Goal: Information Seeking & Learning: Learn about a topic

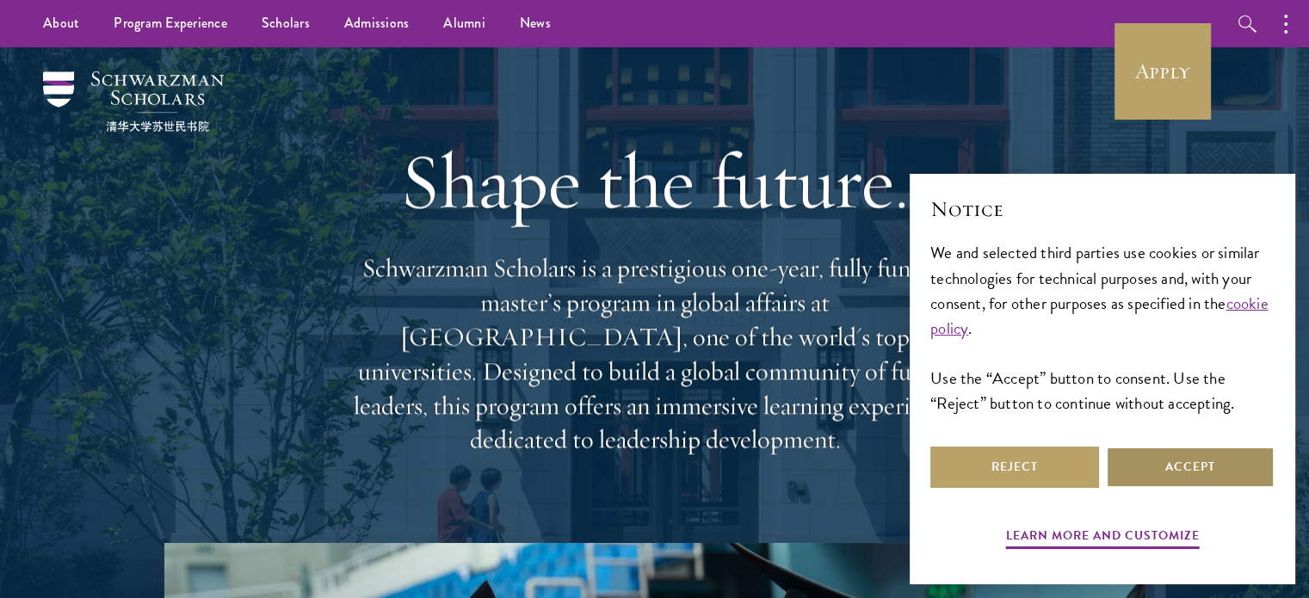
click at [1177, 457] on button "Accept" at bounding box center [1190, 467] width 169 height 41
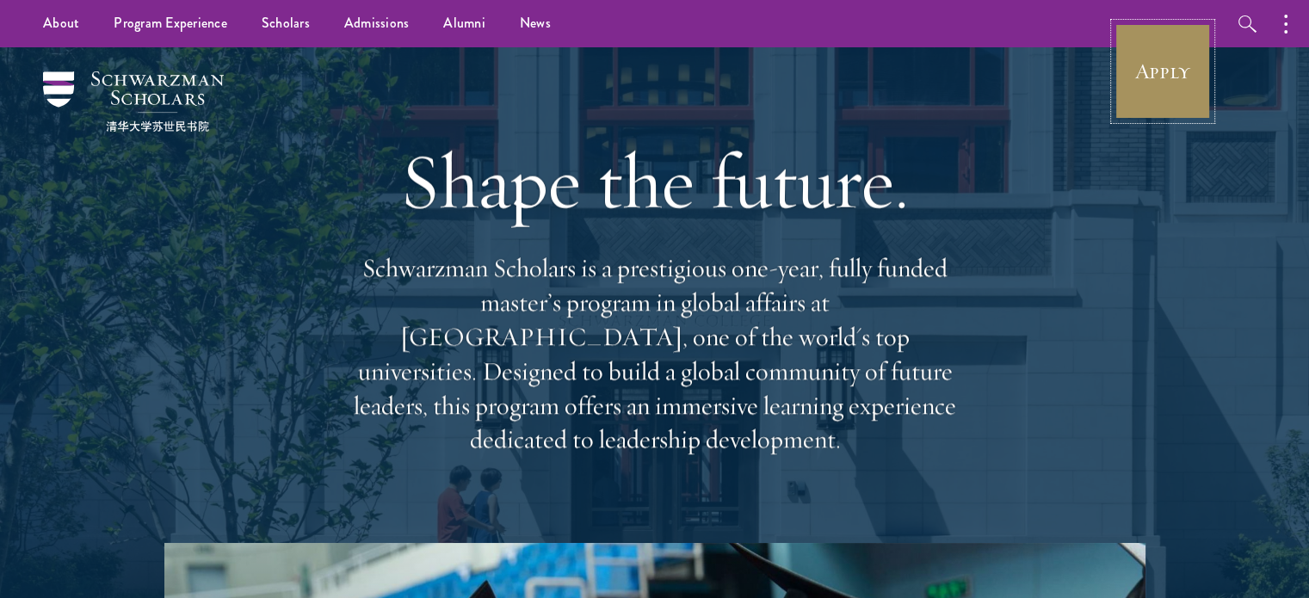
click at [1146, 70] on link "Apply" at bounding box center [1162, 71] width 96 height 96
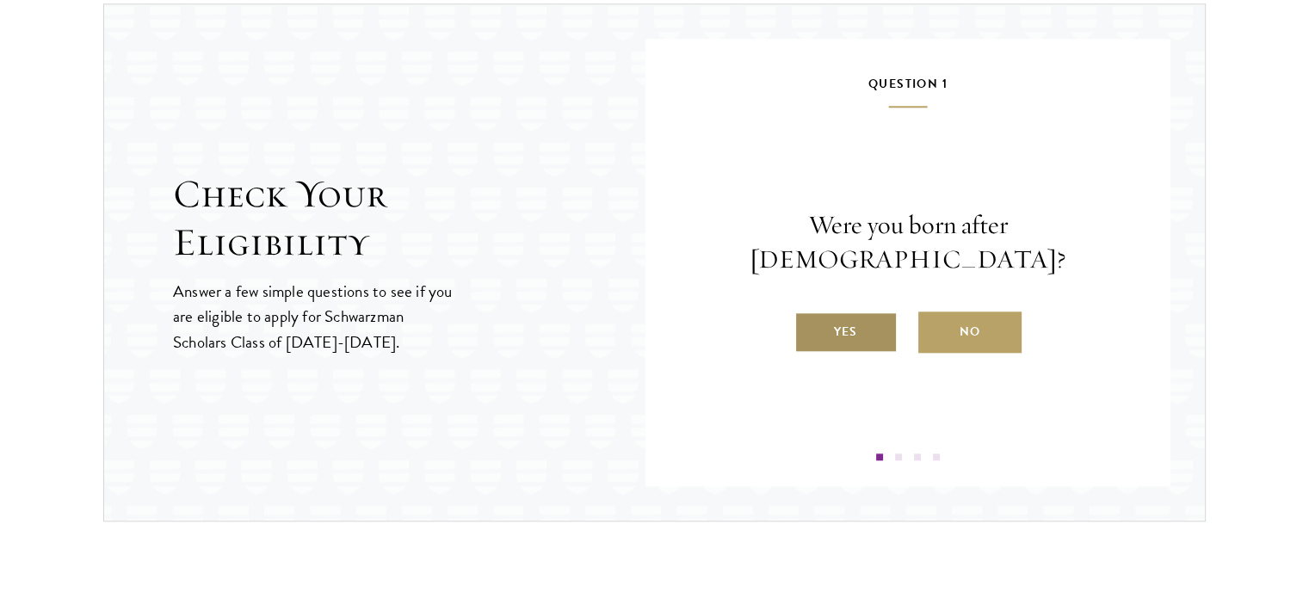
click at [872, 311] on label "Yes" at bounding box center [845, 331] width 103 height 41
click at [810, 313] on input "Yes" at bounding box center [801, 320] width 15 height 15
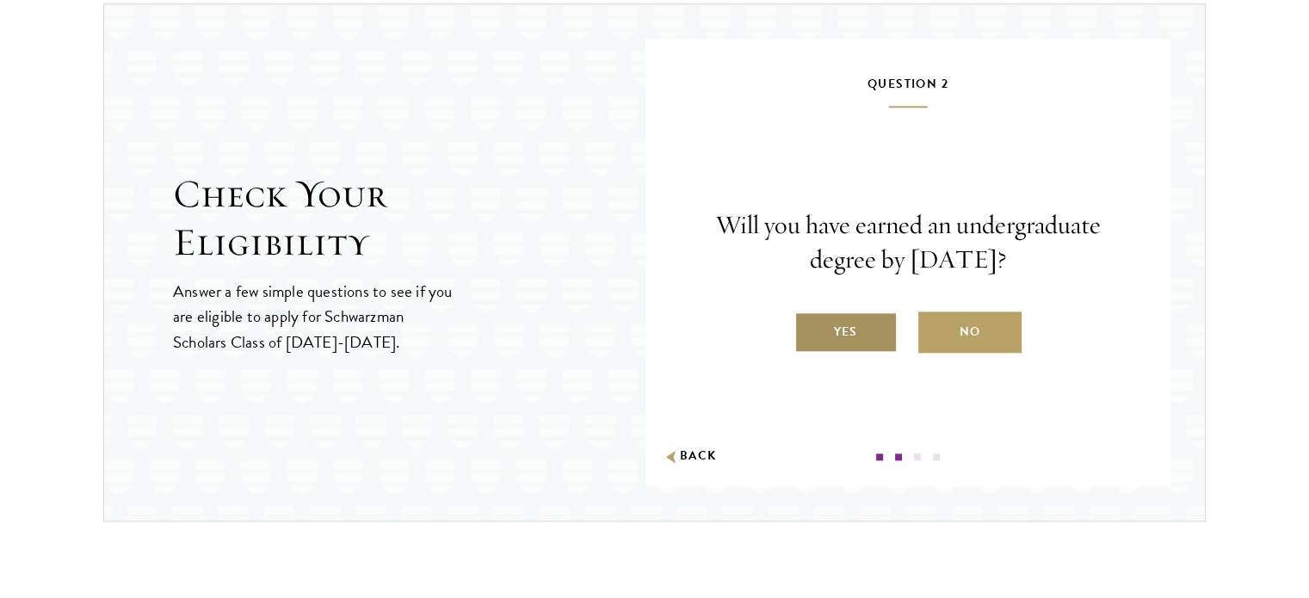
click at [854, 326] on label "Yes" at bounding box center [845, 331] width 103 height 41
click at [810, 326] on input "Yes" at bounding box center [801, 320] width 15 height 15
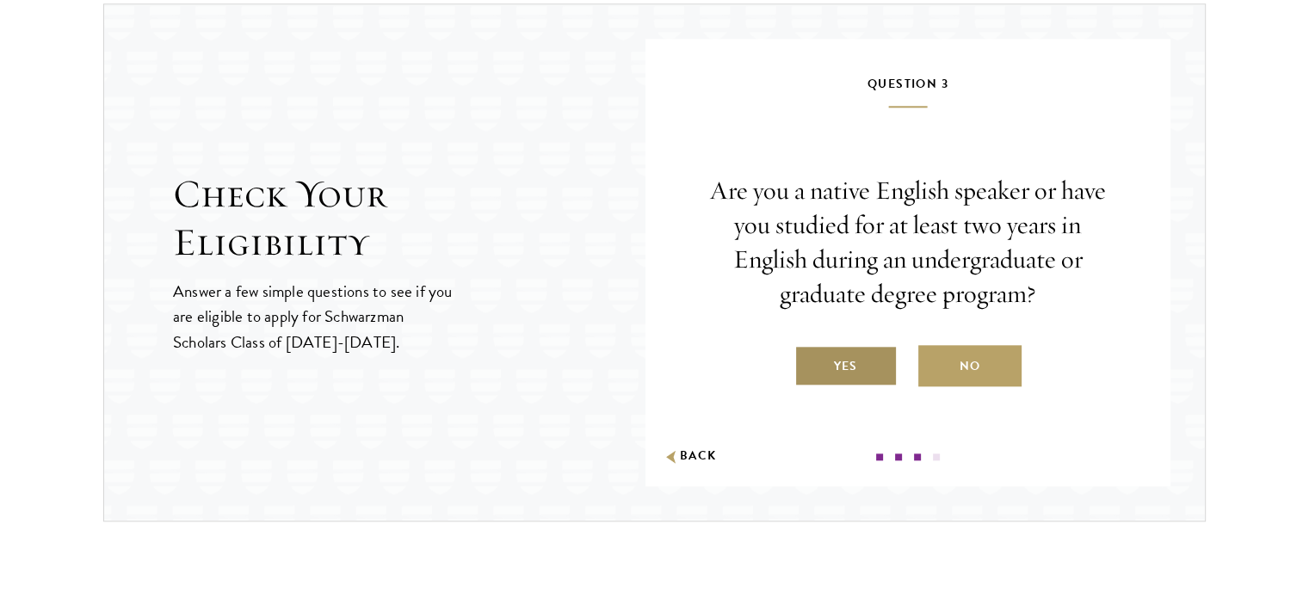
click at [862, 355] on label "Yes" at bounding box center [845, 365] width 103 height 41
click at [810, 355] on input "Yes" at bounding box center [801, 355] width 15 height 15
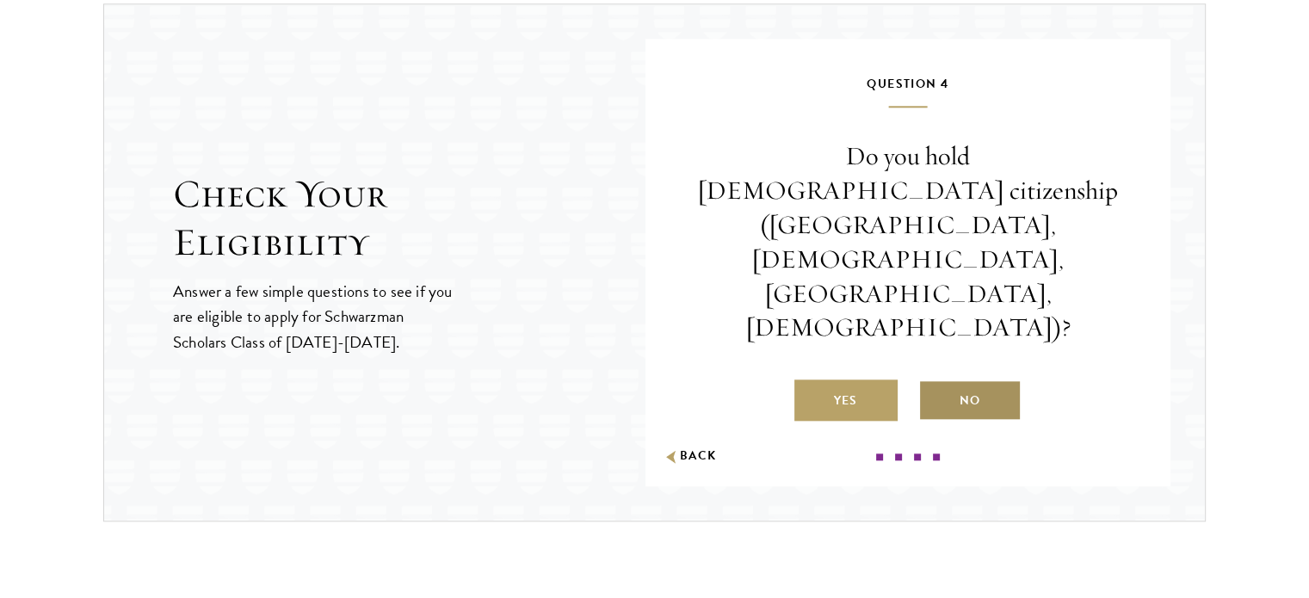
click at [965, 379] on label "No" at bounding box center [969, 399] width 103 height 41
click at [934, 382] on input "No" at bounding box center [925, 389] width 15 height 15
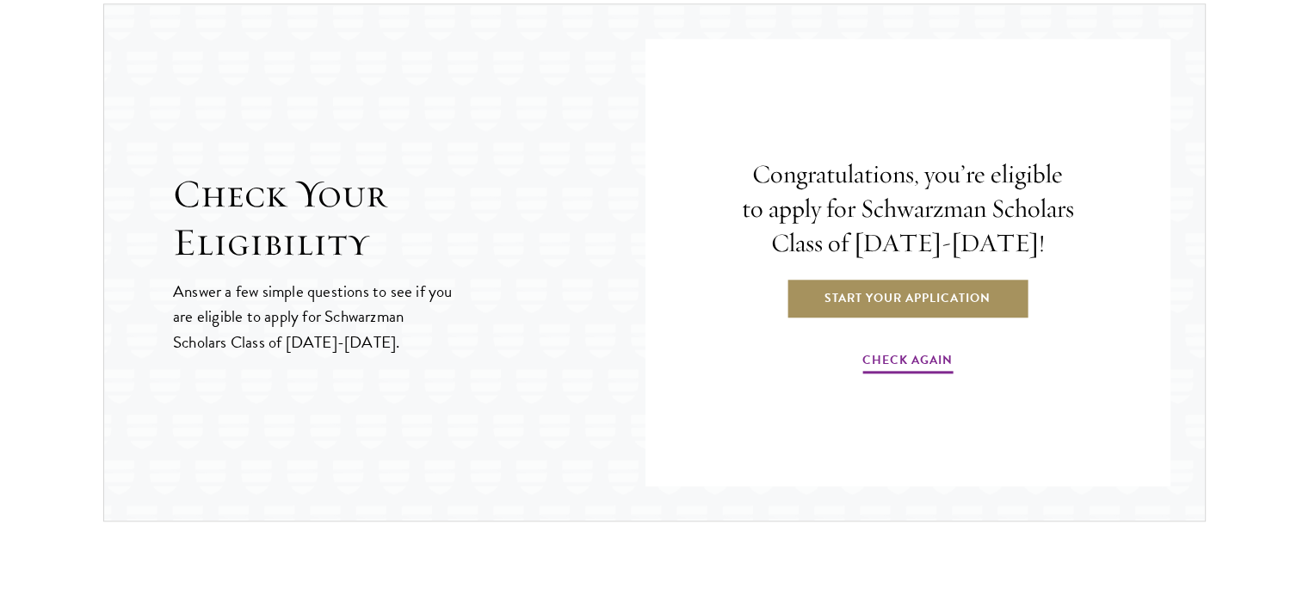
click at [930, 309] on link "Start Your Application" at bounding box center [907, 297] width 243 height 41
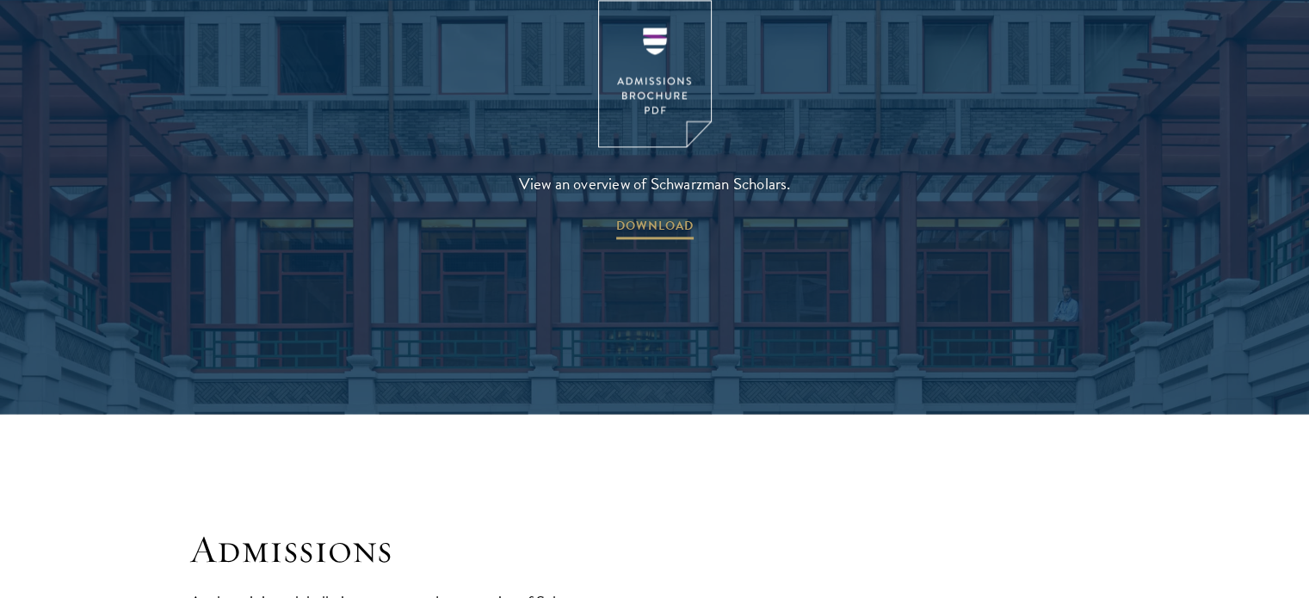
scroll to position [2493, 0]
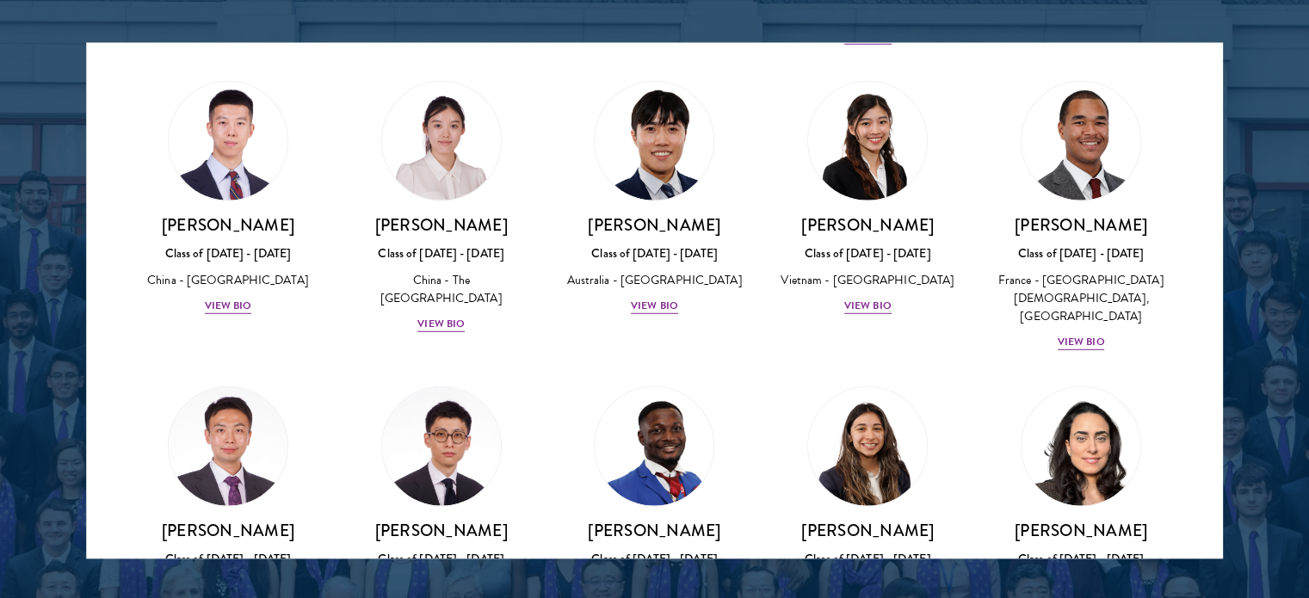
scroll to position [4909, 0]
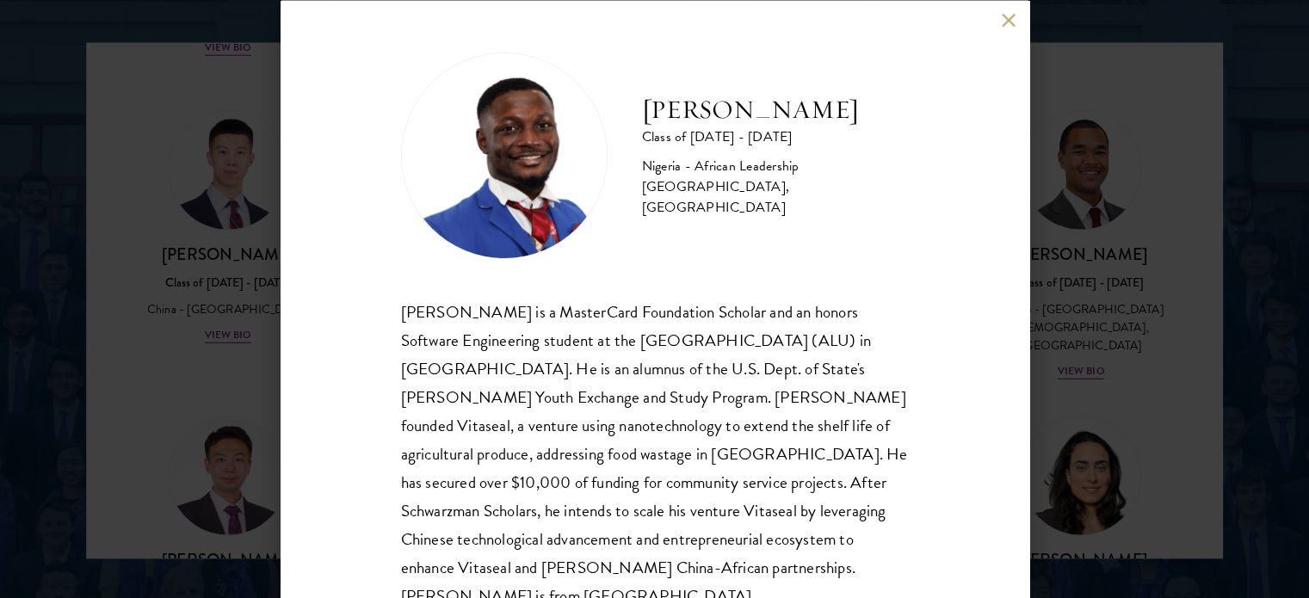
scroll to position [34, 0]
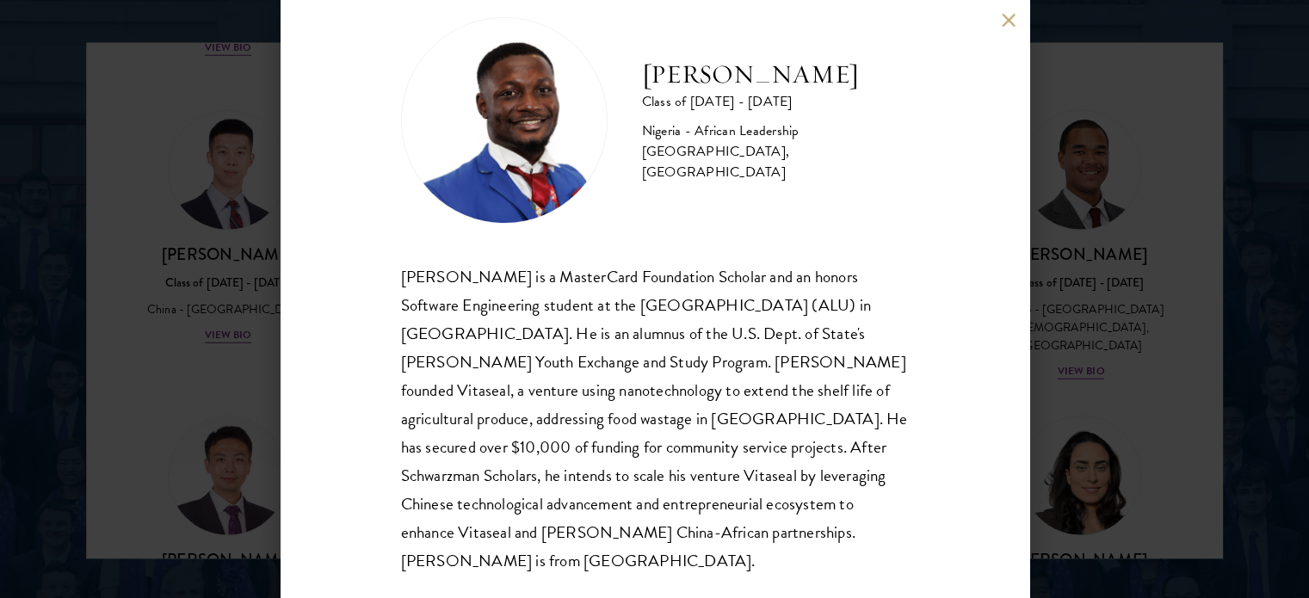
click at [72, 513] on div "Jesse Maikarfi Class of 2025 - 2026 Nigeria - African Leadership University, Rw…" at bounding box center [654, 299] width 1309 height 598
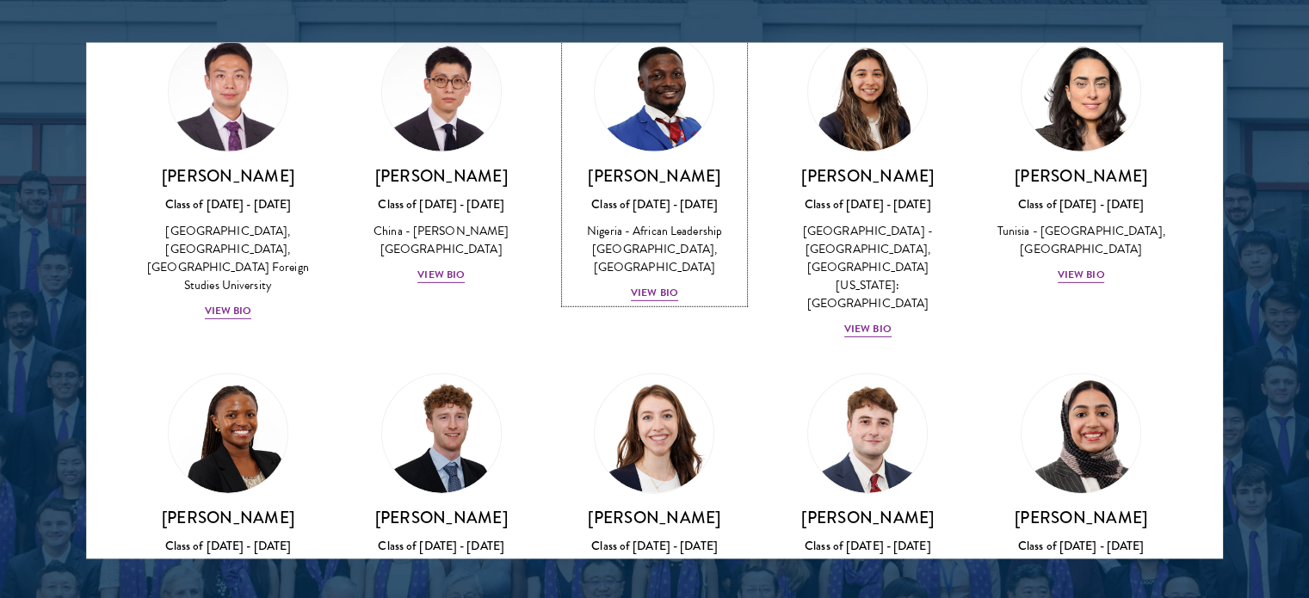
scroll to position [5316, 0]
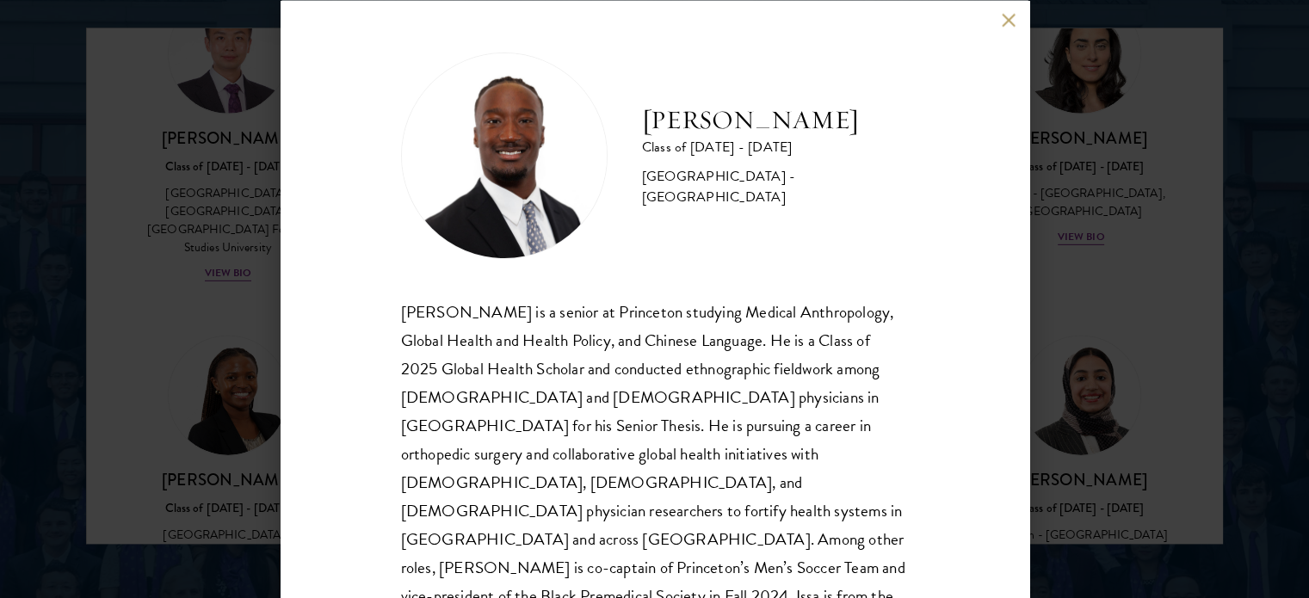
scroll to position [2296, 0]
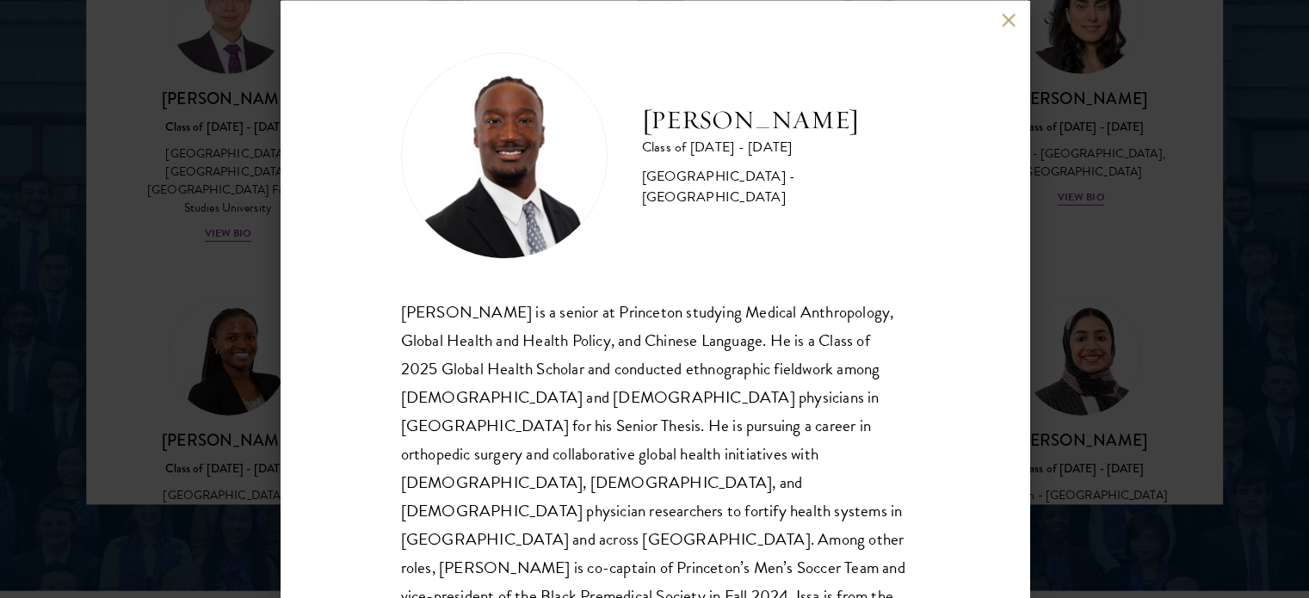
click at [1013, 23] on button at bounding box center [1009, 20] width 15 height 15
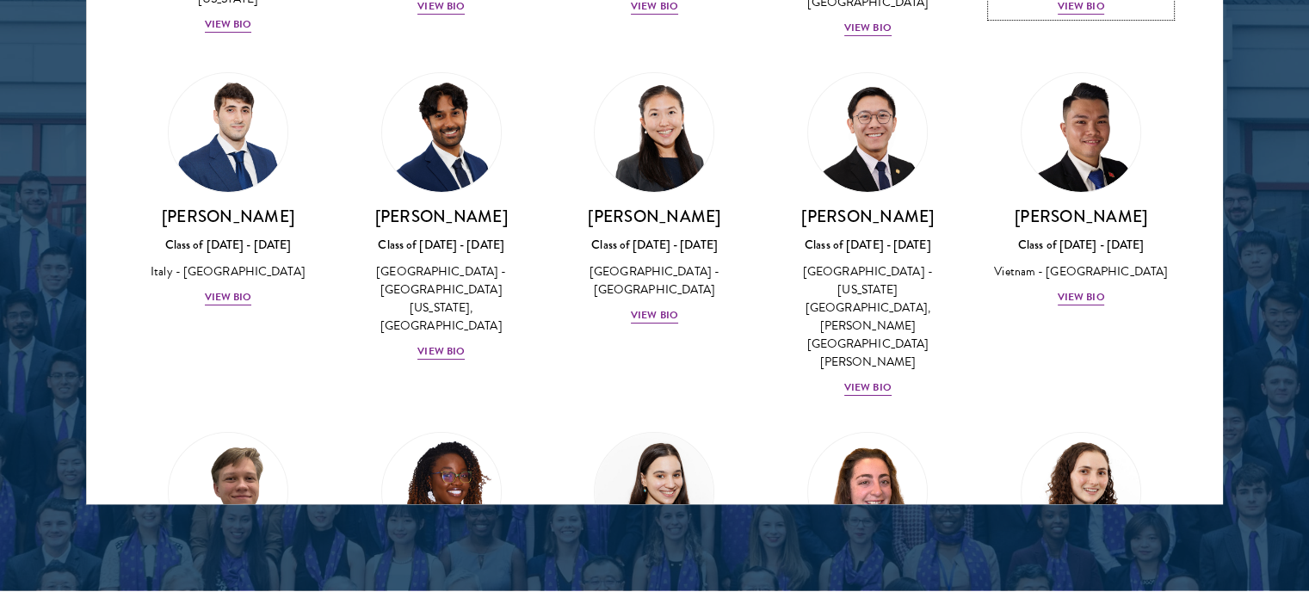
scroll to position [6173, 0]
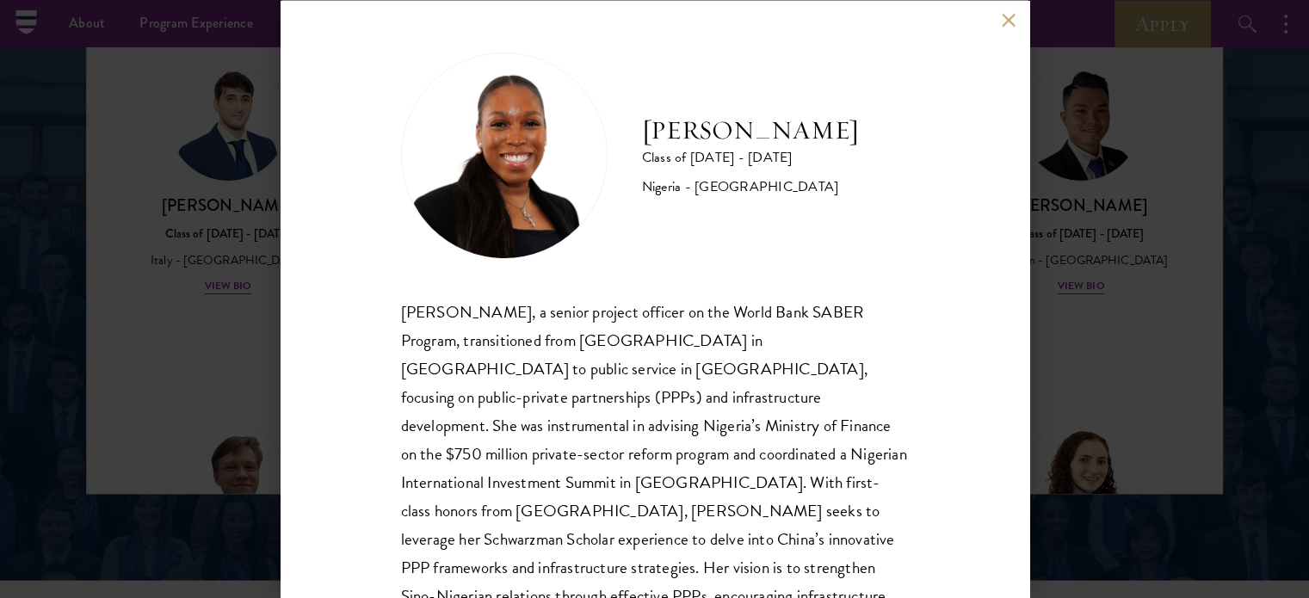
scroll to position [62, 0]
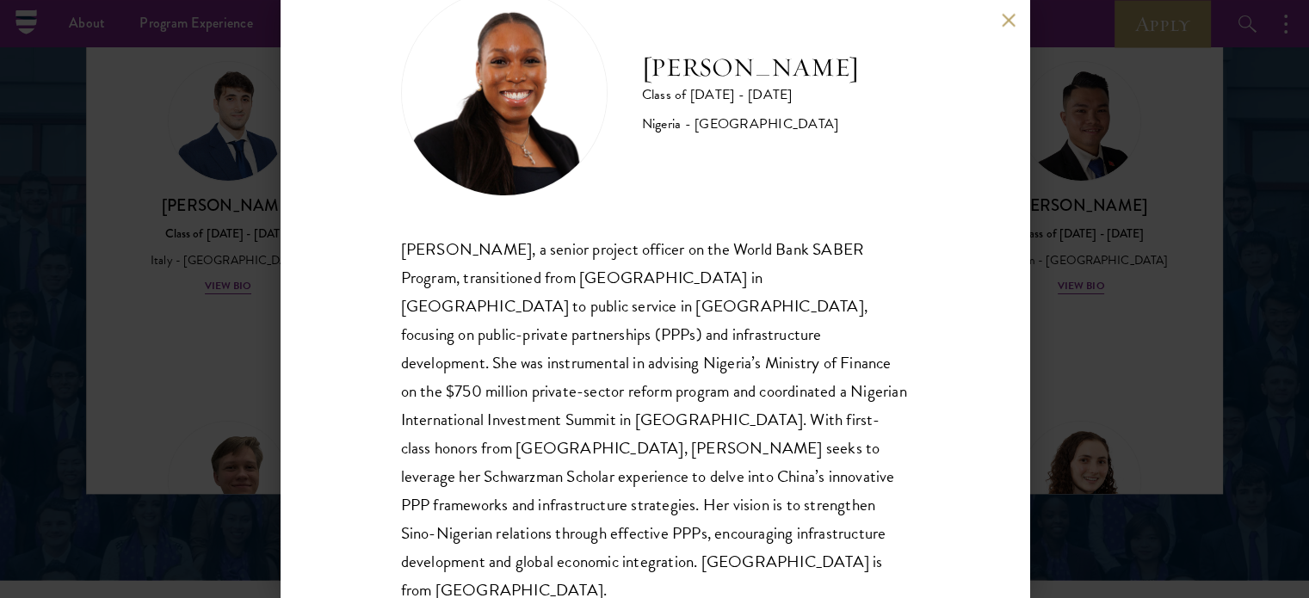
click at [1002, 27] on button at bounding box center [1009, 20] width 15 height 15
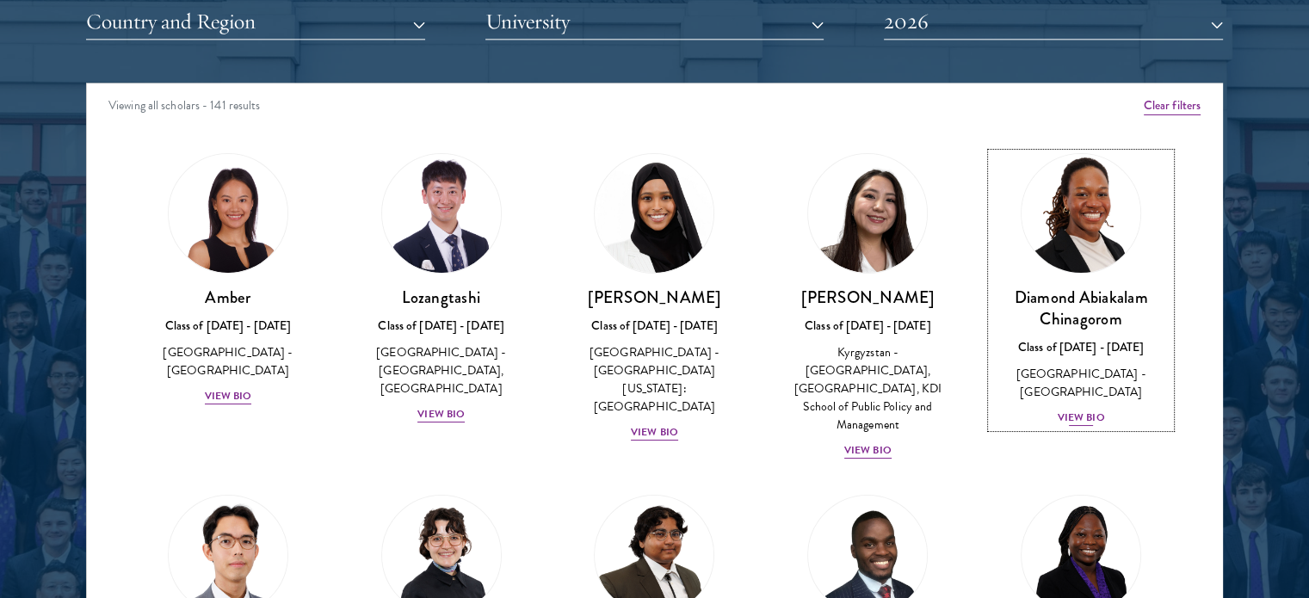
click at [1089, 410] on div "View Bio" at bounding box center [1080, 418] width 47 height 16
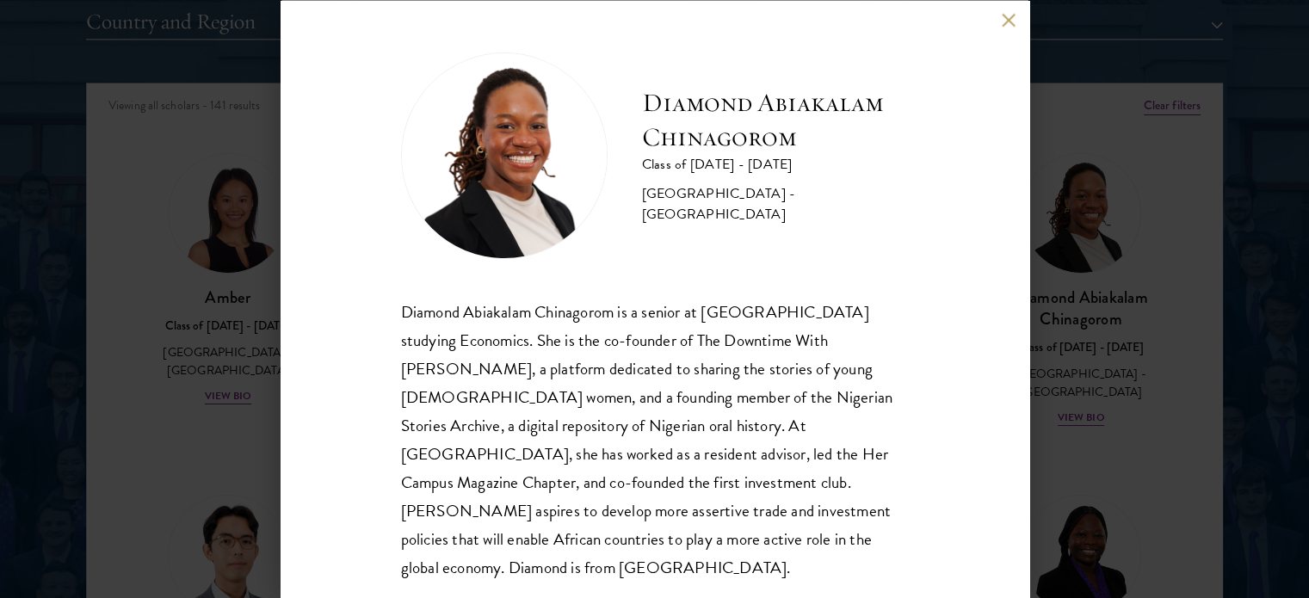
scroll to position [6, 0]
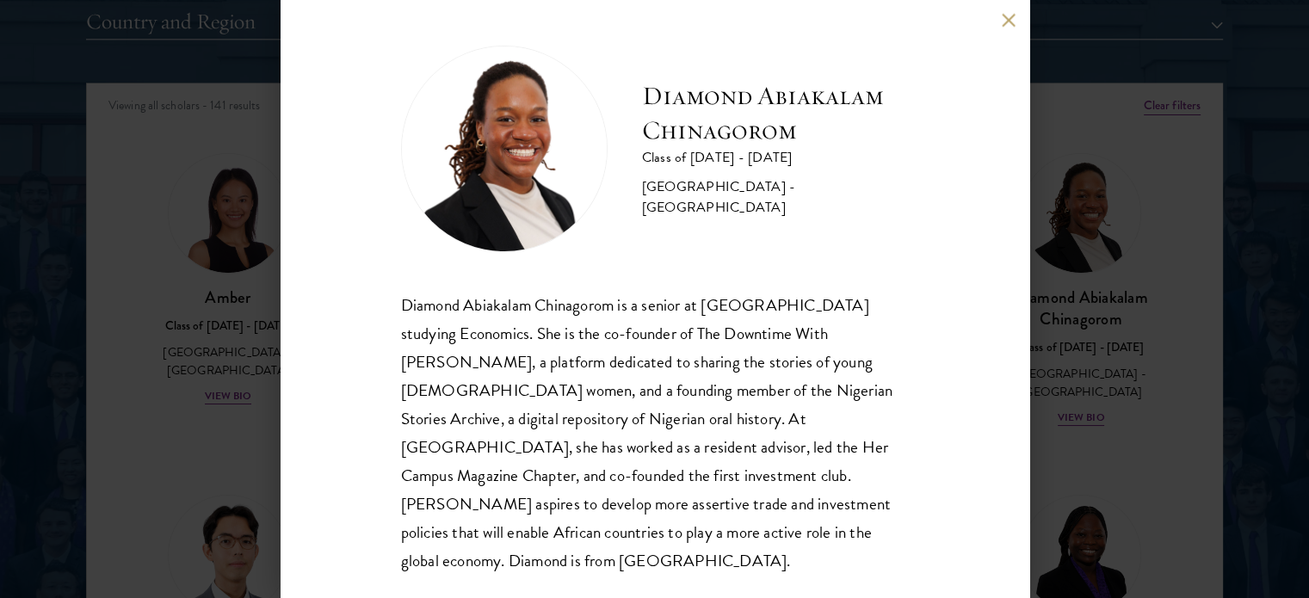
click at [146, 461] on div "Diamond Abiakalam Chinagorom Class of 2025 - 2026 Nigeria - Mount Holyoke Colle…" at bounding box center [654, 299] width 1309 height 598
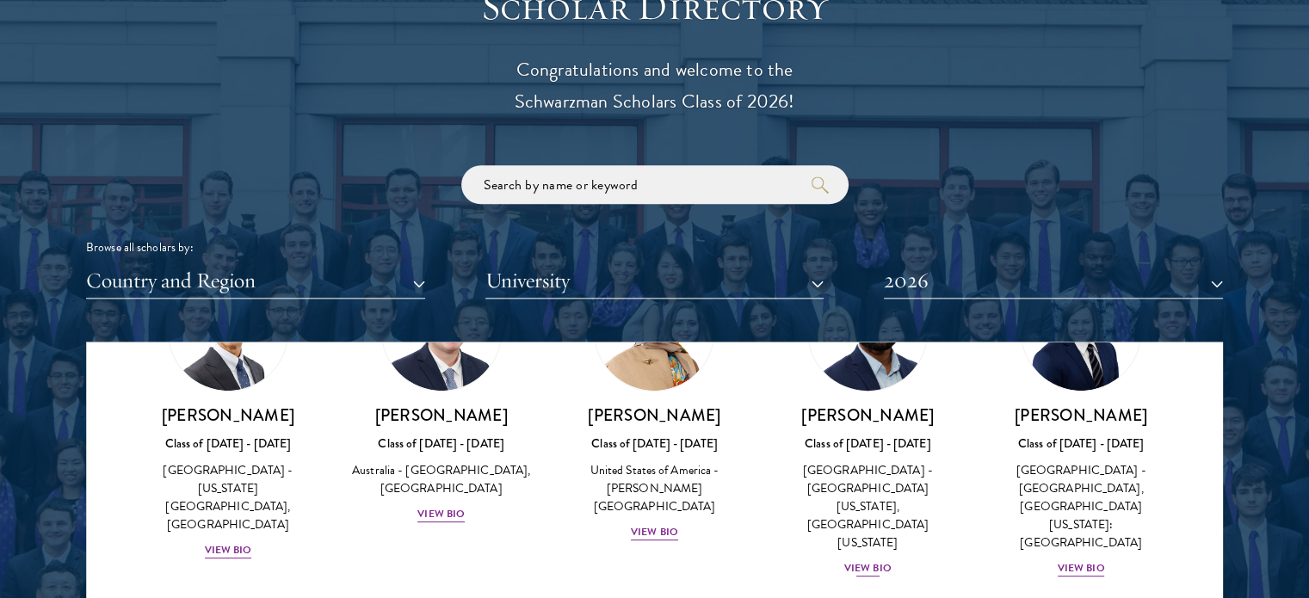
scroll to position [789, 0]
click at [1074, 559] on div "View Bio" at bounding box center [1080, 567] width 47 height 16
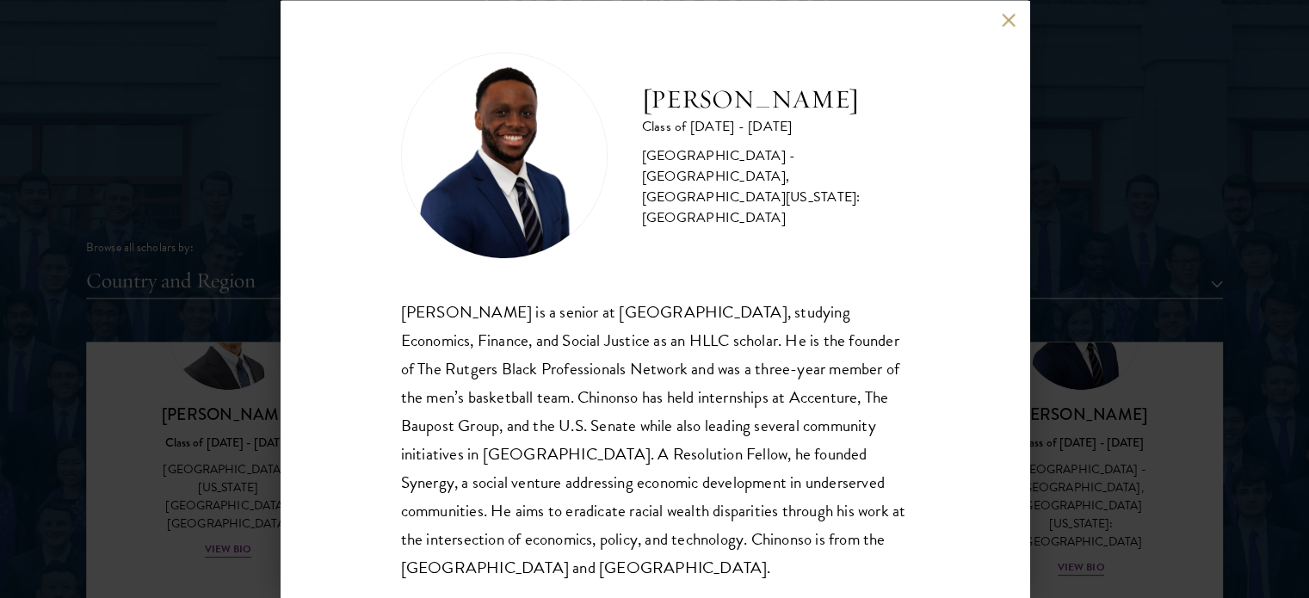
click at [998, 30] on div "Chinonso Anyanwu Class of 2025 - 2026 United States of America - Rutgers, The S…" at bounding box center [654, 299] width 749 height 598
click at [1014, 22] on button at bounding box center [1009, 20] width 15 height 15
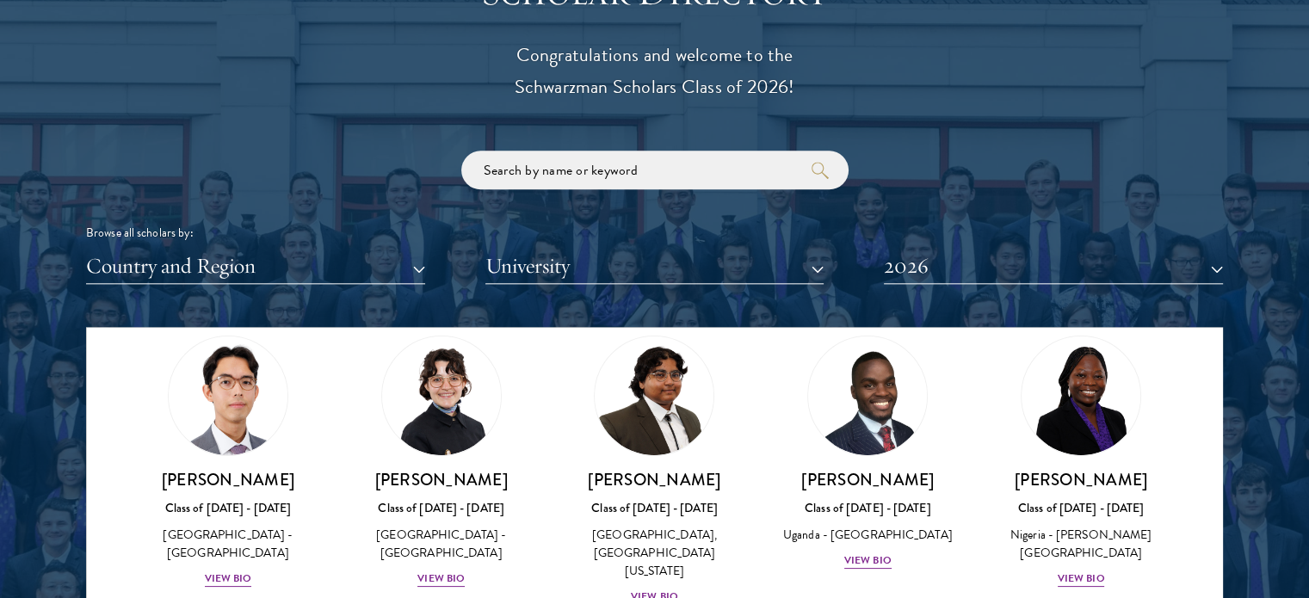
scroll to position [416, 0]
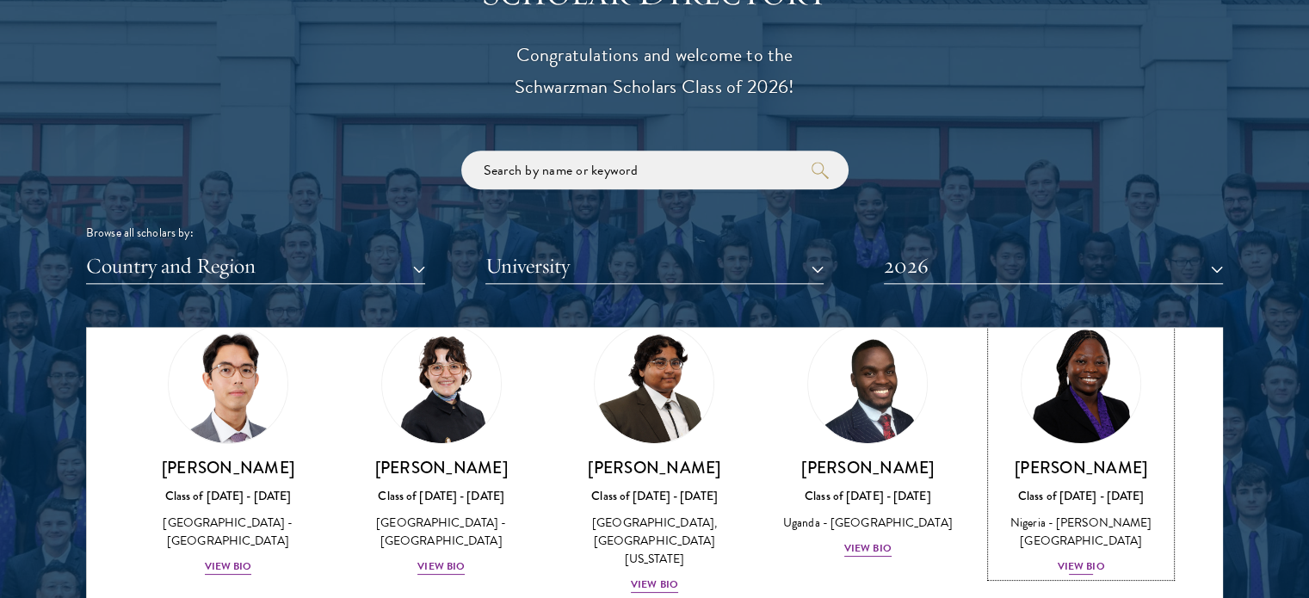
click at [1057, 558] on div "View Bio" at bounding box center [1080, 566] width 47 height 16
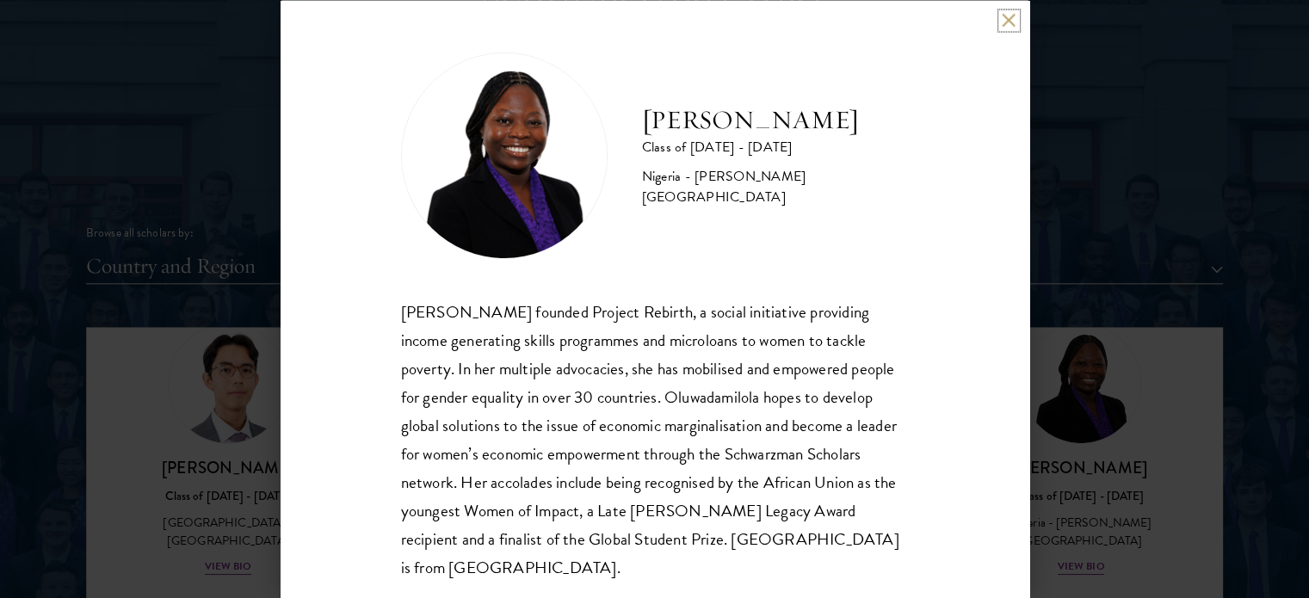
click at [1012, 17] on button at bounding box center [1009, 20] width 15 height 15
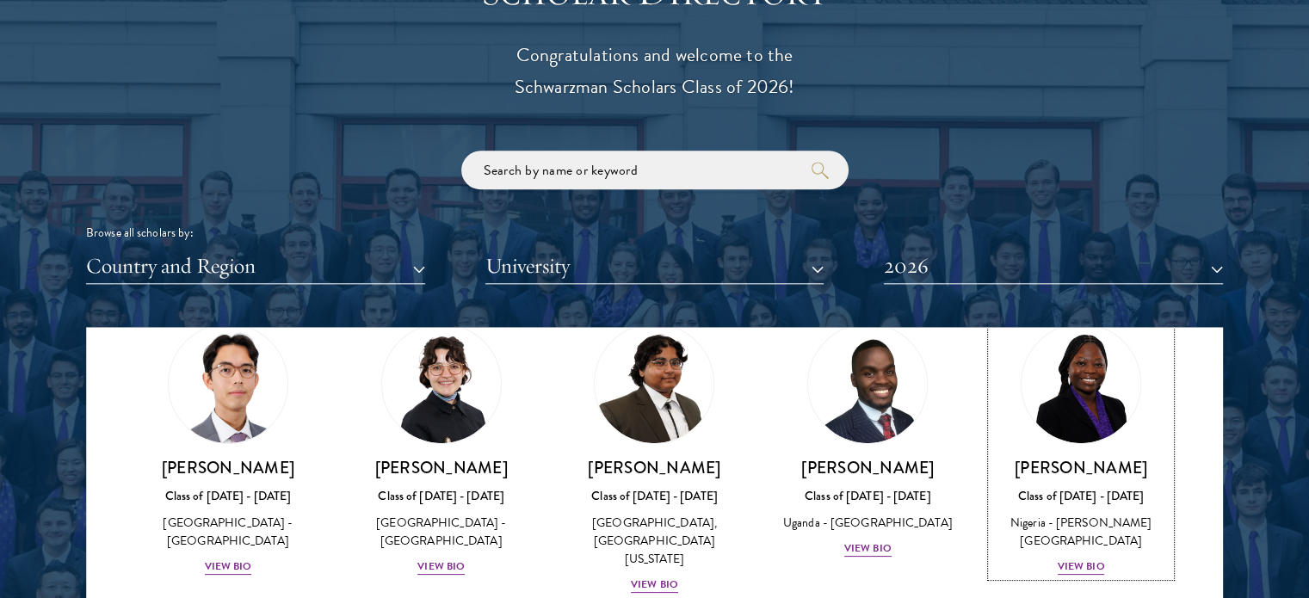
scroll to position [392, 0]
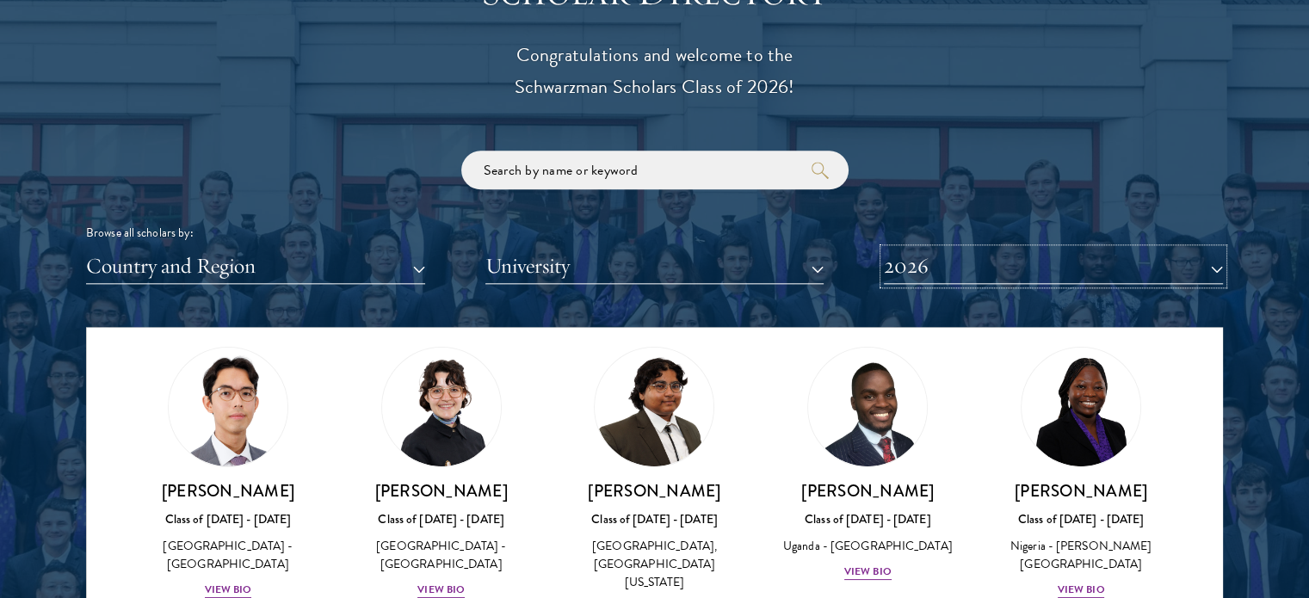
click at [1075, 262] on button "2026" at bounding box center [1053, 266] width 339 height 35
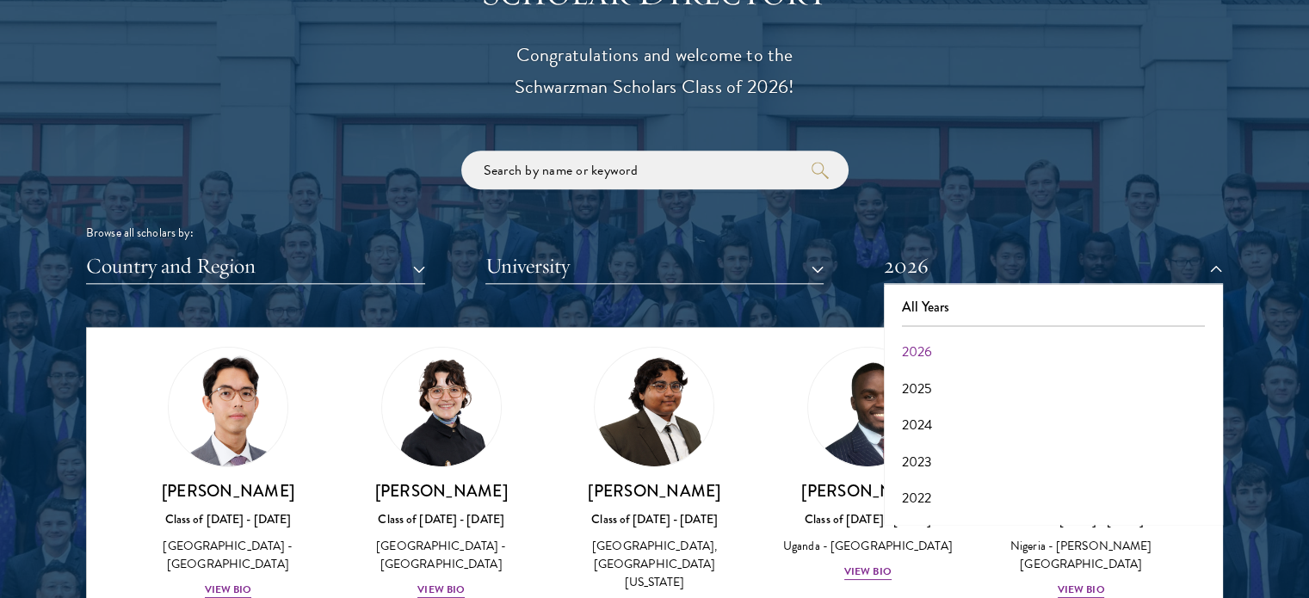
click at [1062, 171] on div "Browse all scholars by: Country and Region All Countries and Regions Afghanista…" at bounding box center [654, 217] width 1137 height 133
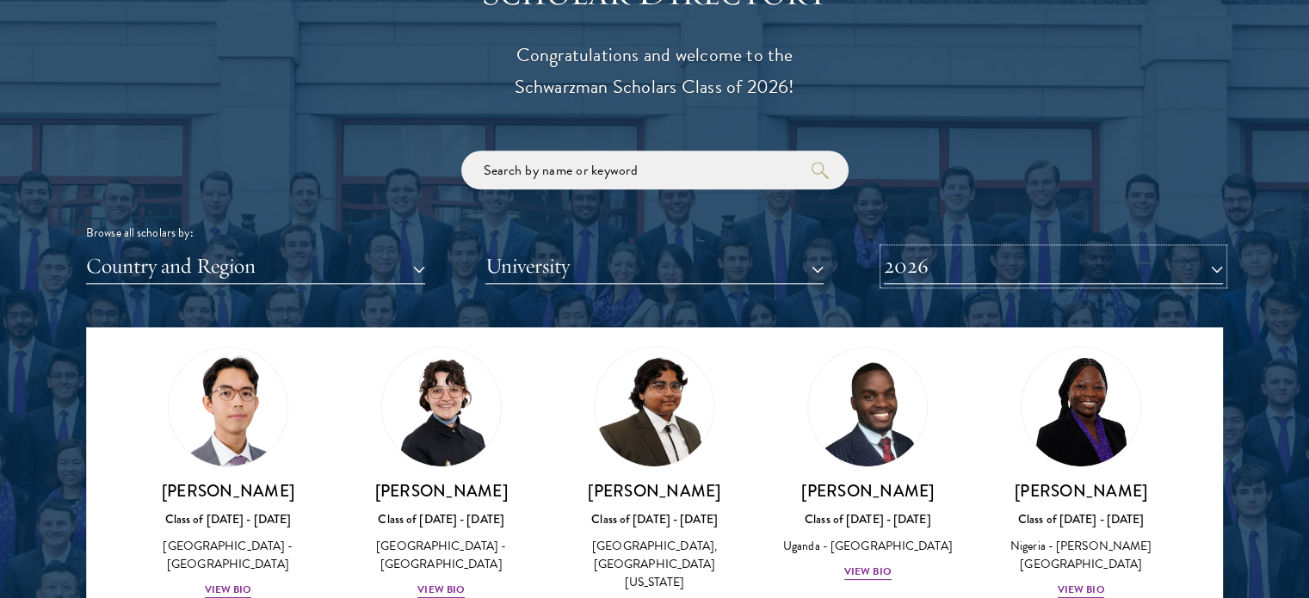
click at [1032, 266] on button "2026" at bounding box center [1053, 266] width 339 height 35
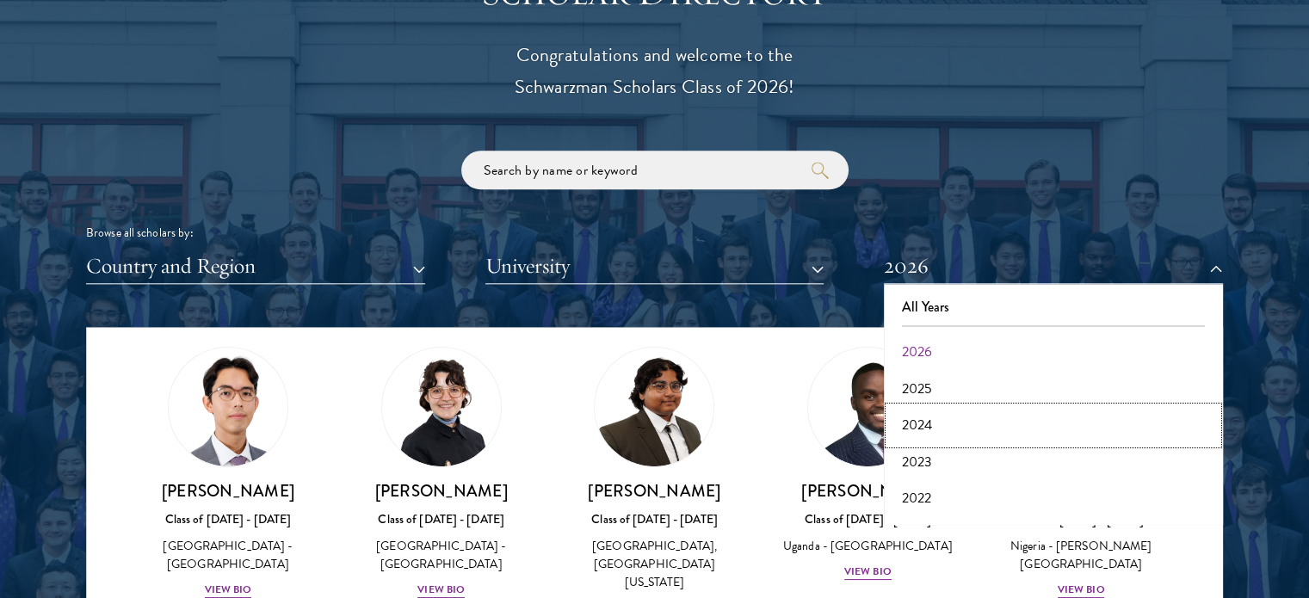
click at [929, 417] on button "2024" at bounding box center [1053, 425] width 329 height 36
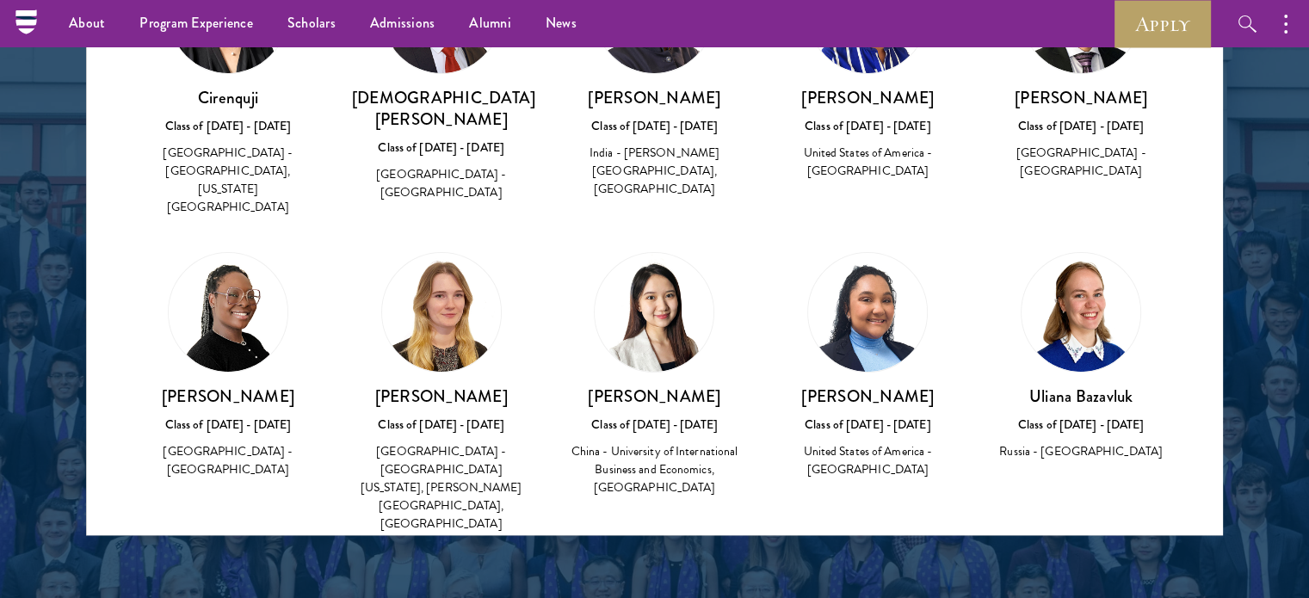
scroll to position [137, 0]
click at [184, 385] on h3 "Oluwatamilayo Austen-Peters" at bounding box center [228, 396] width 179 height 22
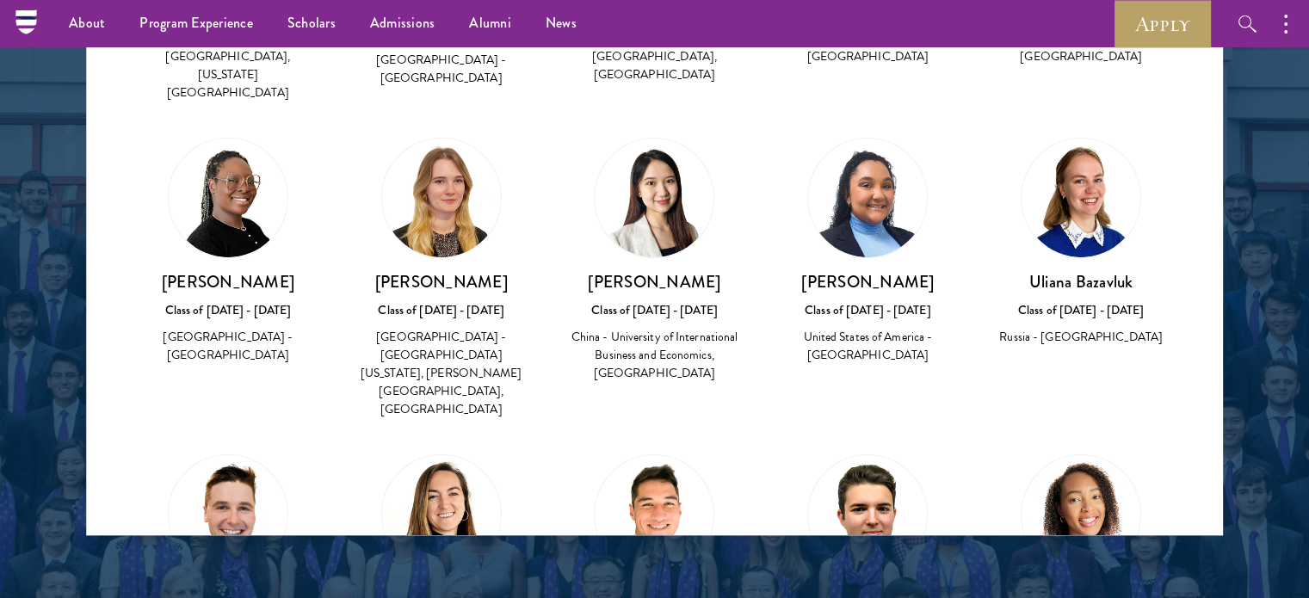
scroll to position [251, 0]
click at [186, 282] on h3 "Oluwatamilayo Austen-Peters" at bounding box center [228, 281] width 179 height 22
click at [166, 270] on h3 "Oluwatamilayo Austen-Peters" at bounding box center [228, 281] width 179 height 22
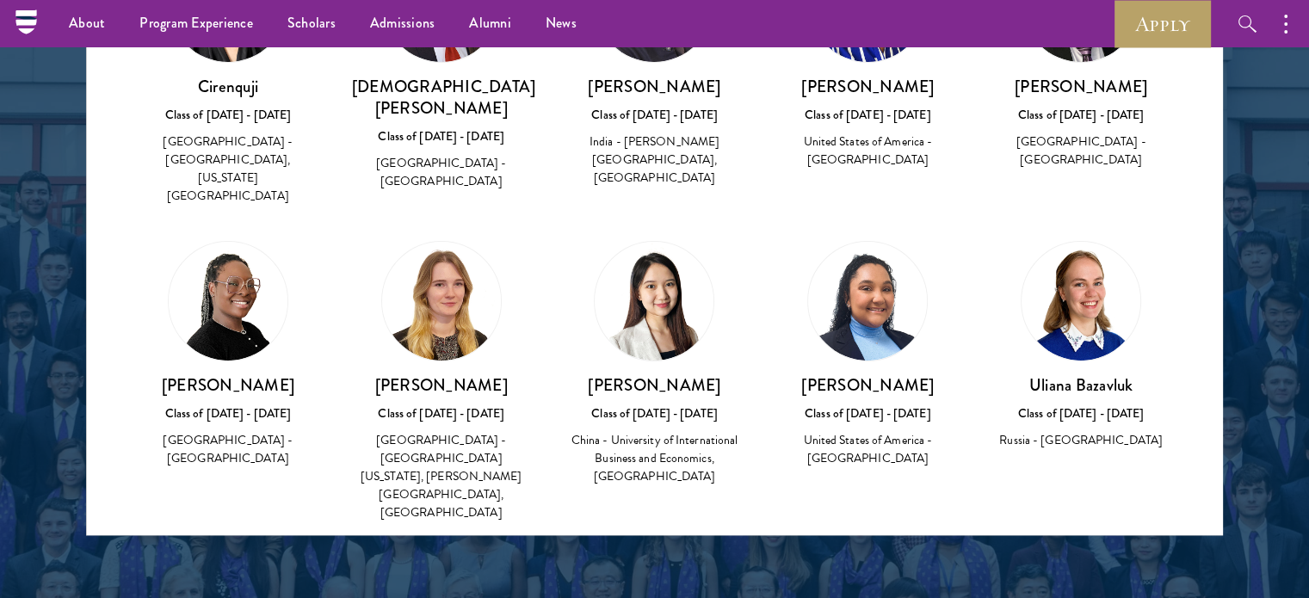
click at [206, 289] on img at bounding box center [228, 301] width 119 height 119
click at [220, 293] on img at bounding box center [228, 301] width 119 height 119
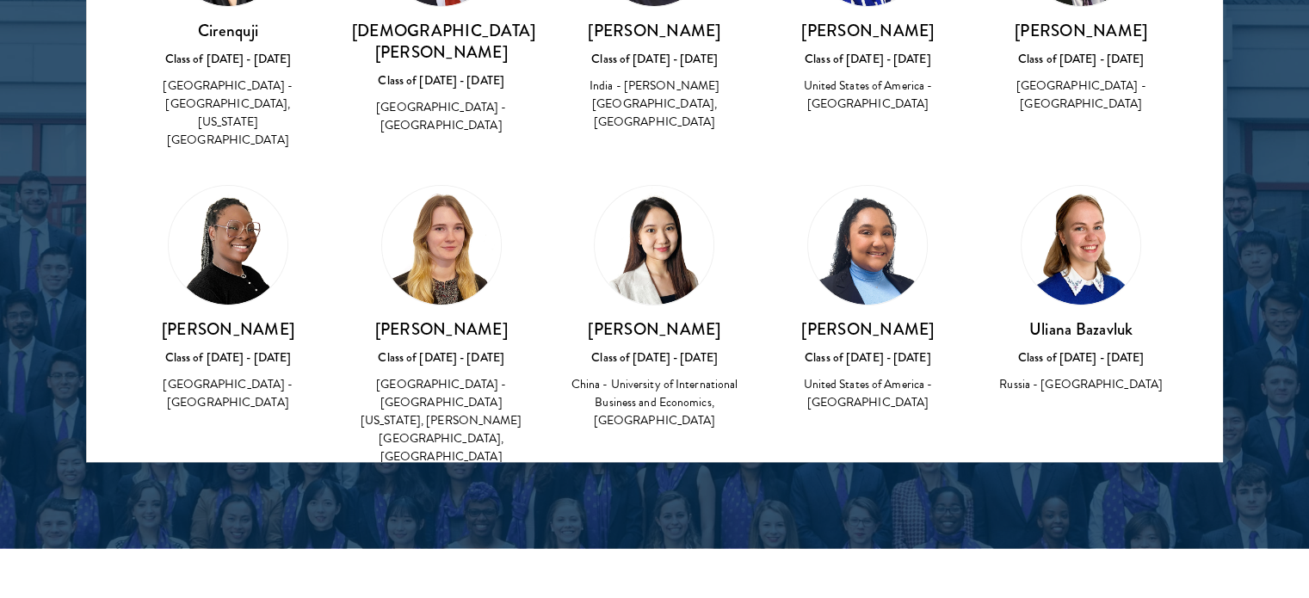
scroll to position [148, 0]
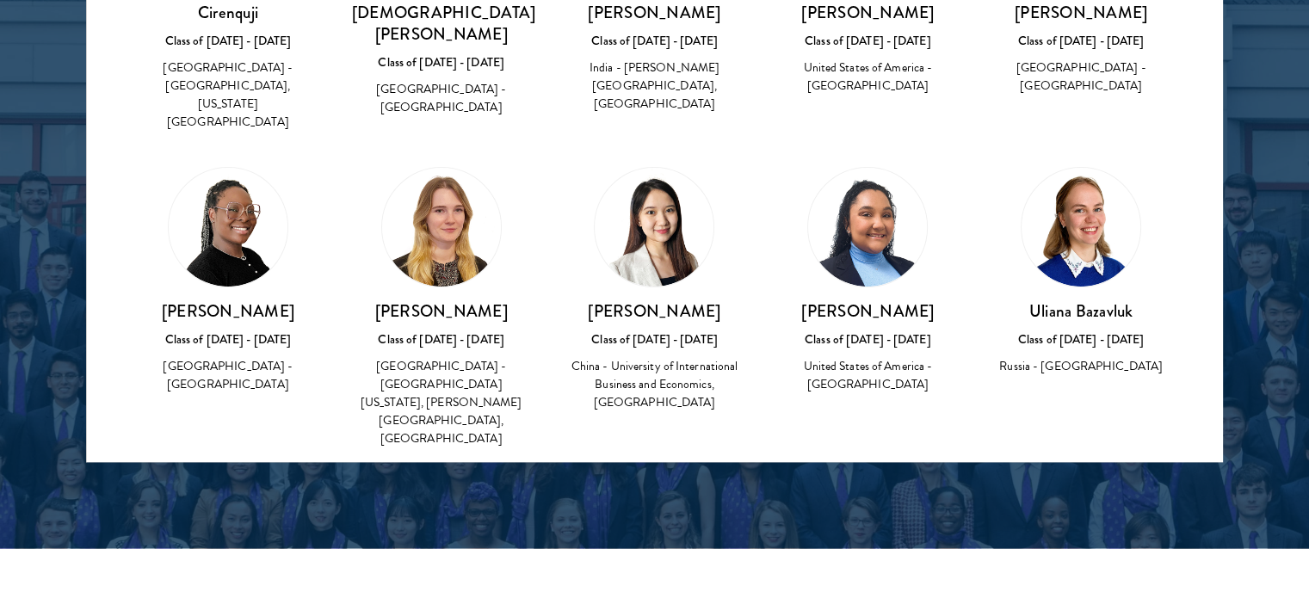
click at [206, 308] on h3 "Oluwatamilayo Austen-Peters" at bounding box center [228, 311] width 179 height 22
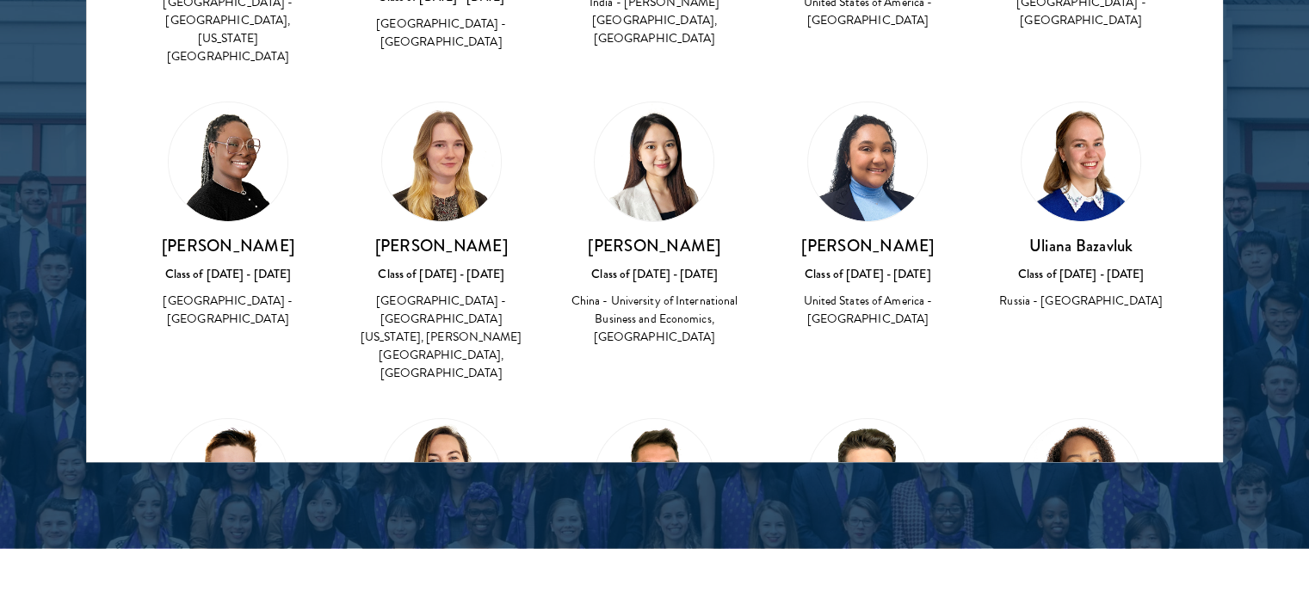
scroll to position [215, 0]
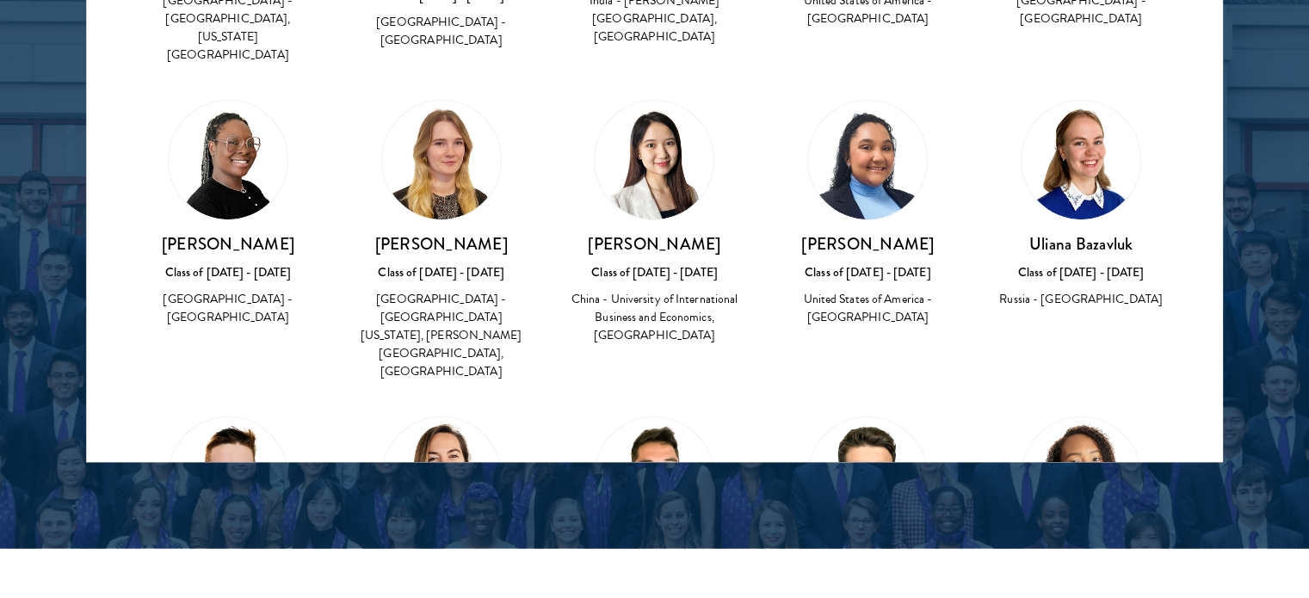
click at [211, 284] on div "Oluwatamilayo Austen-Peters Class of 2023 - 2024 United States of America - Uni…" at bounding box center [228, 280] width 179 height 95
click at [200, 285] on div "Oluwatamilayo Austen-Peters Class of 2023 - 2024 United States of America - Uni…" at bounding box center [228, 280] width 179 height 95
click at [195, 317] on div "United States of America - University of Cambridge" at bounding box center [228, 308] width 179 height 36
click at [217, 233] on h3 "Oluwatamilayo Austen-Peters" at bounding box center [228, 244] width 179 height 22
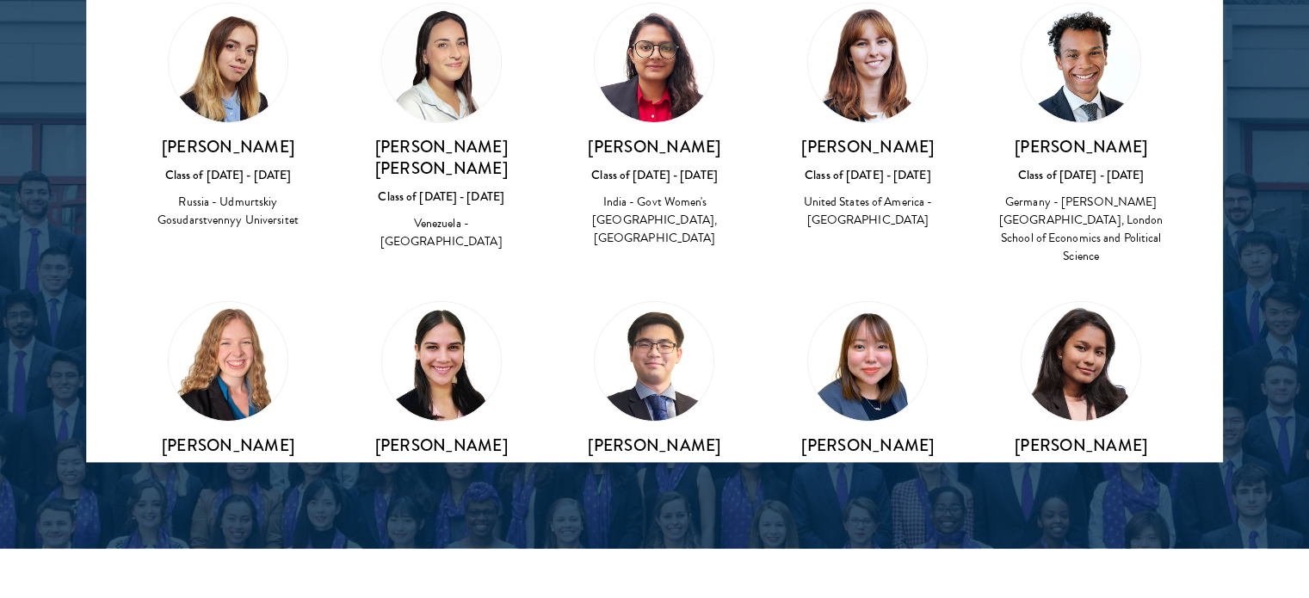
scroll to position [6194, 0]
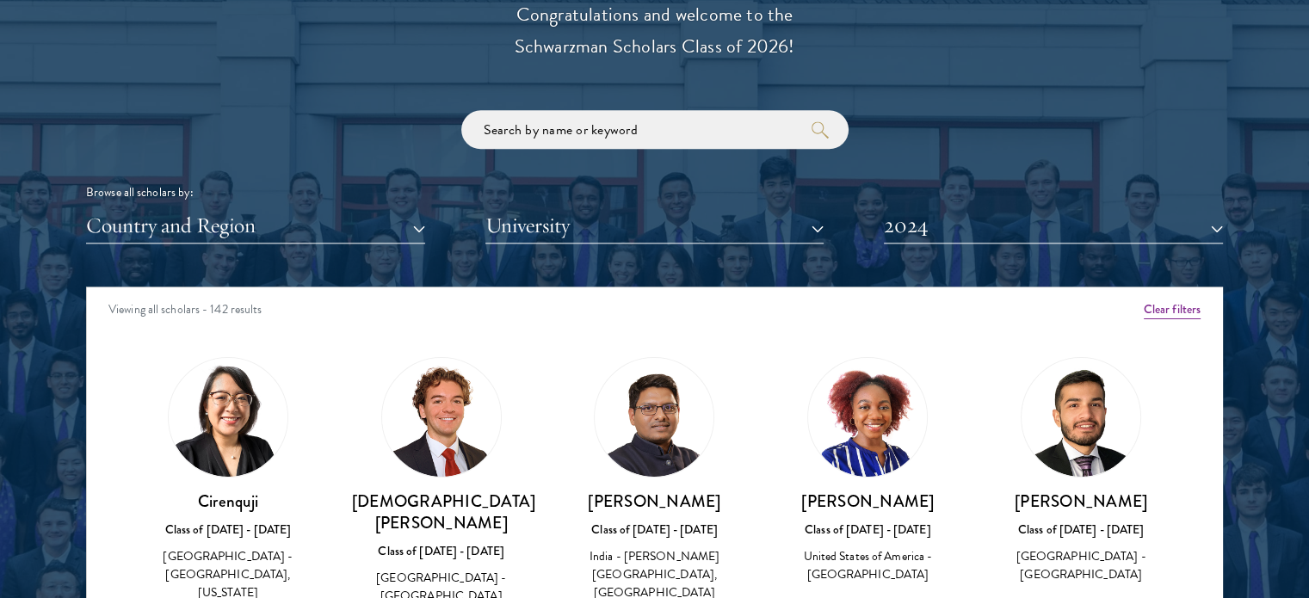
scroll to position [2000, 0]
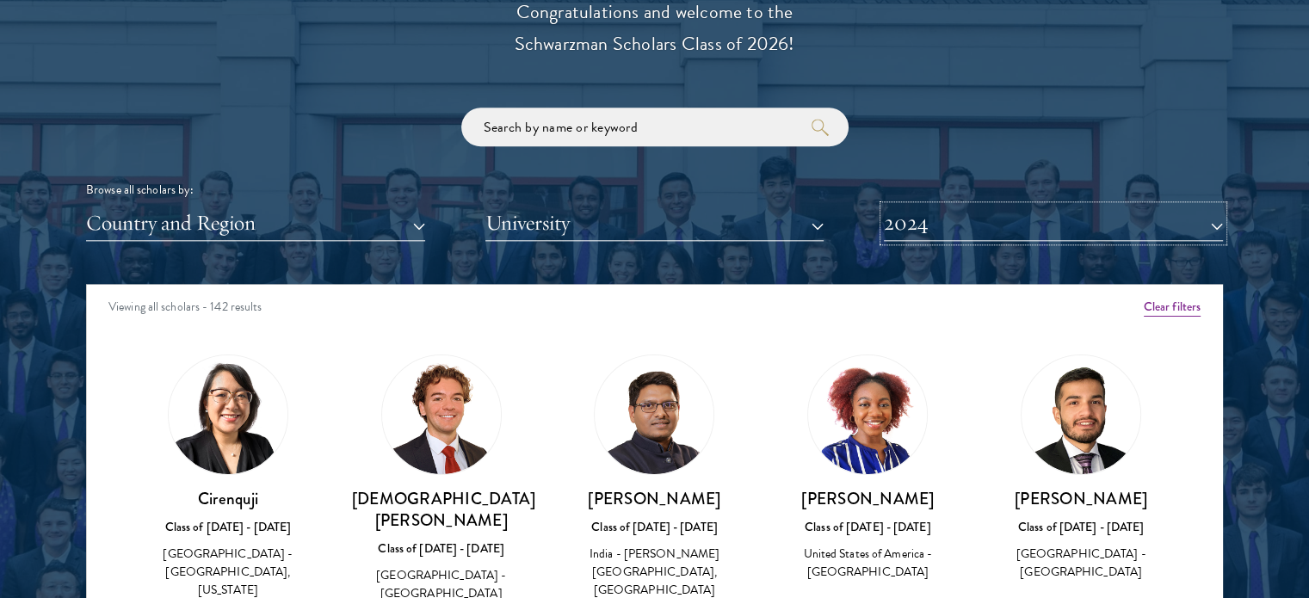
click at [903, 231] on button "2024" at bounding box center [1053, 223] width 339 height 35
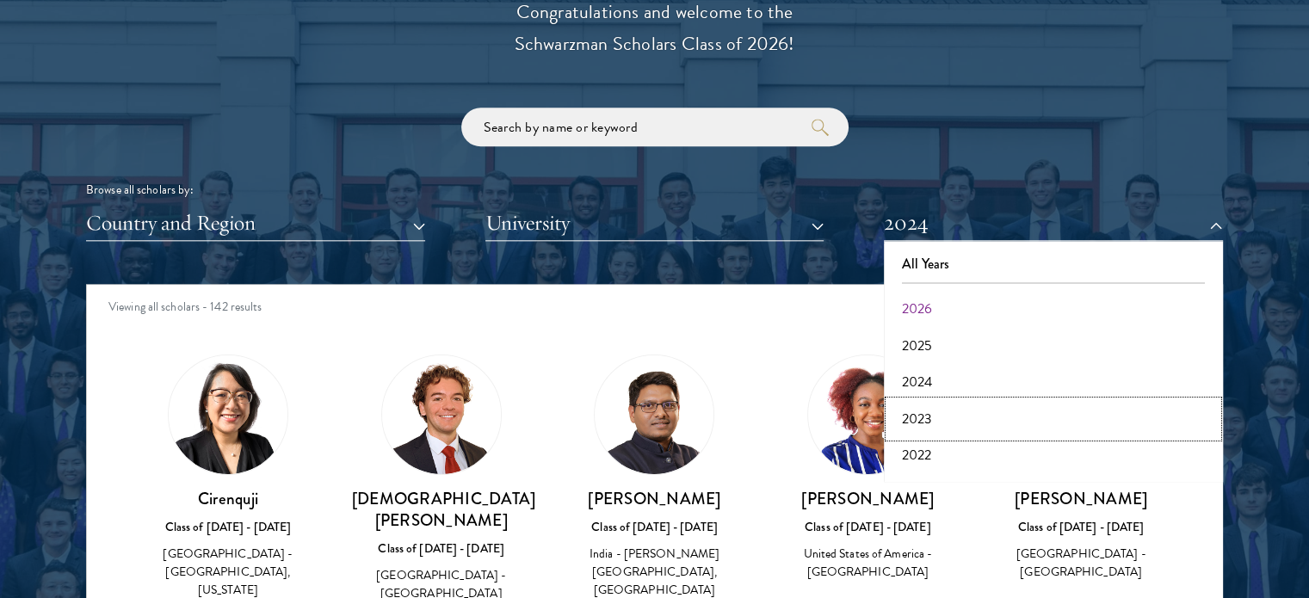
click at [901, 404] on button "2023" at bounding box center [1053, 419] width 329 height 36
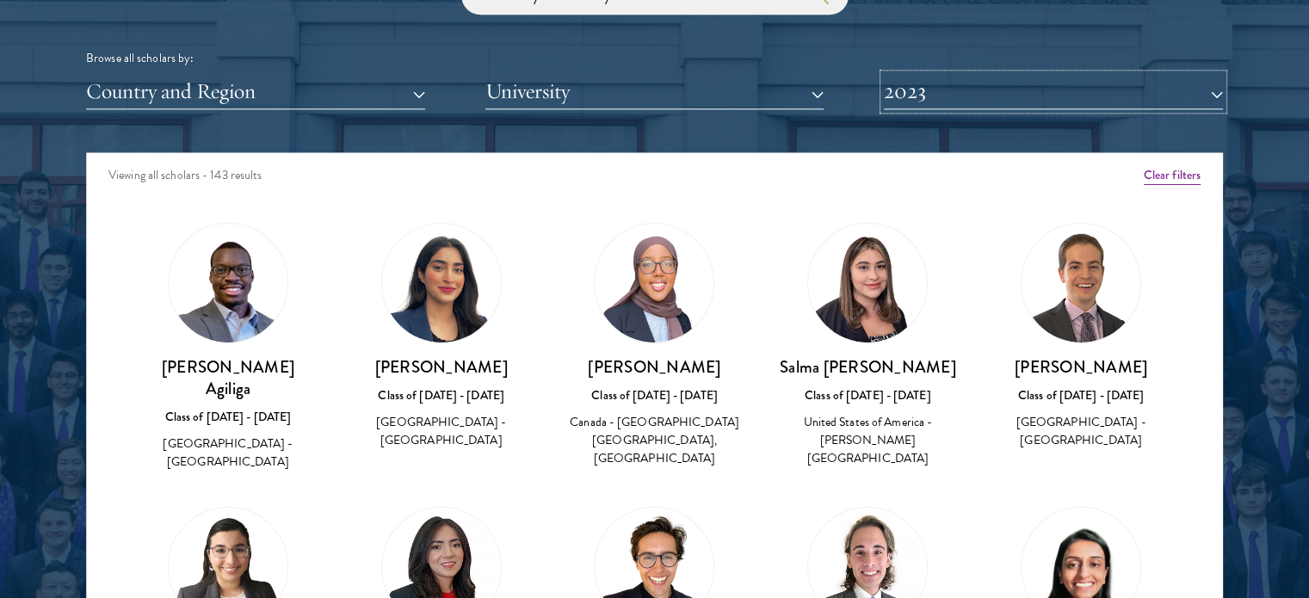
click at [1136, 89] on button "2023" at bounding box center [1053, 91] width 339 height 35
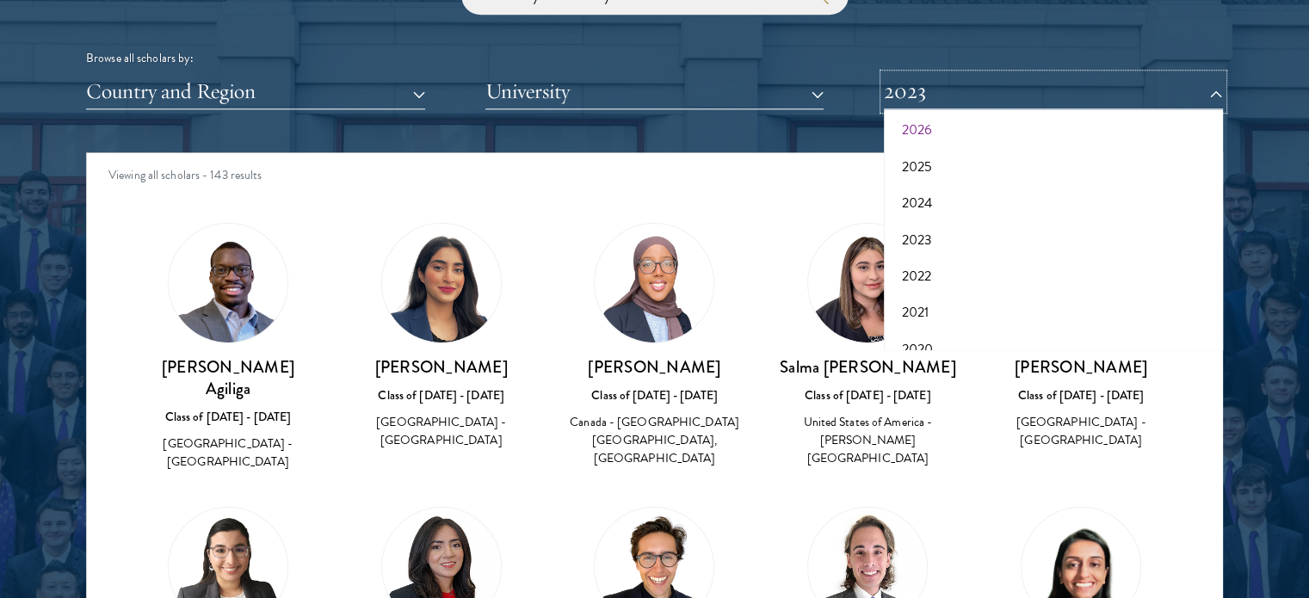
scroll to position [83, 0]
click at [1000, 239] on button "2022" at bounding box center [1053, 241] width 329 height 36
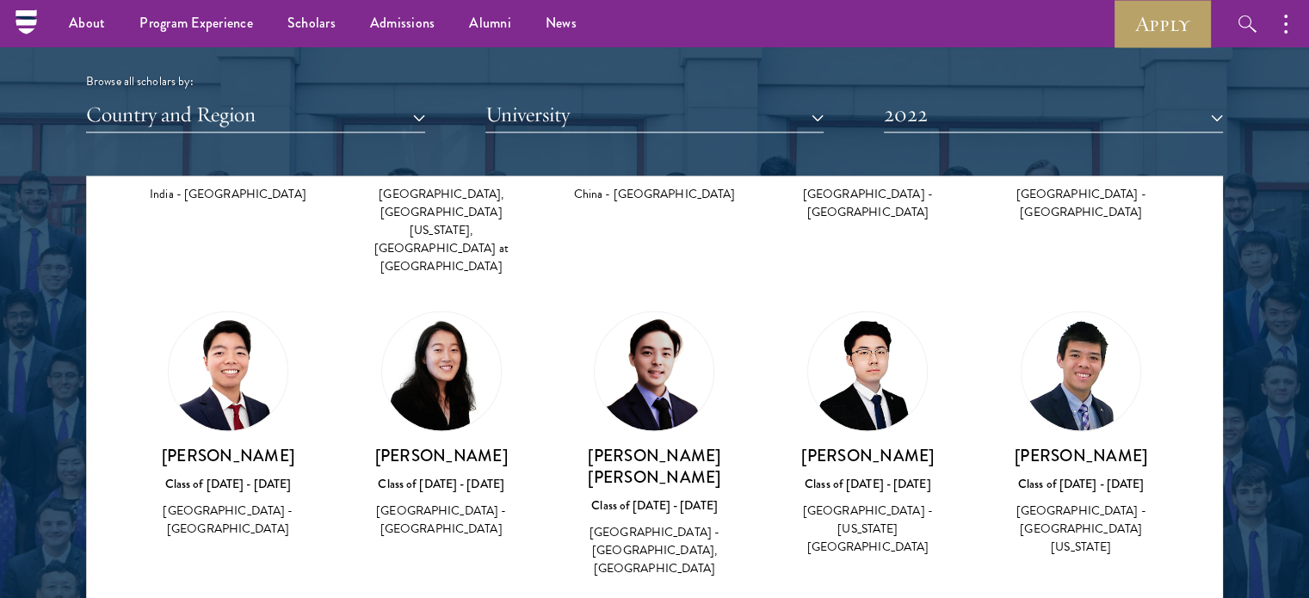
scroll to position [4333, 0]
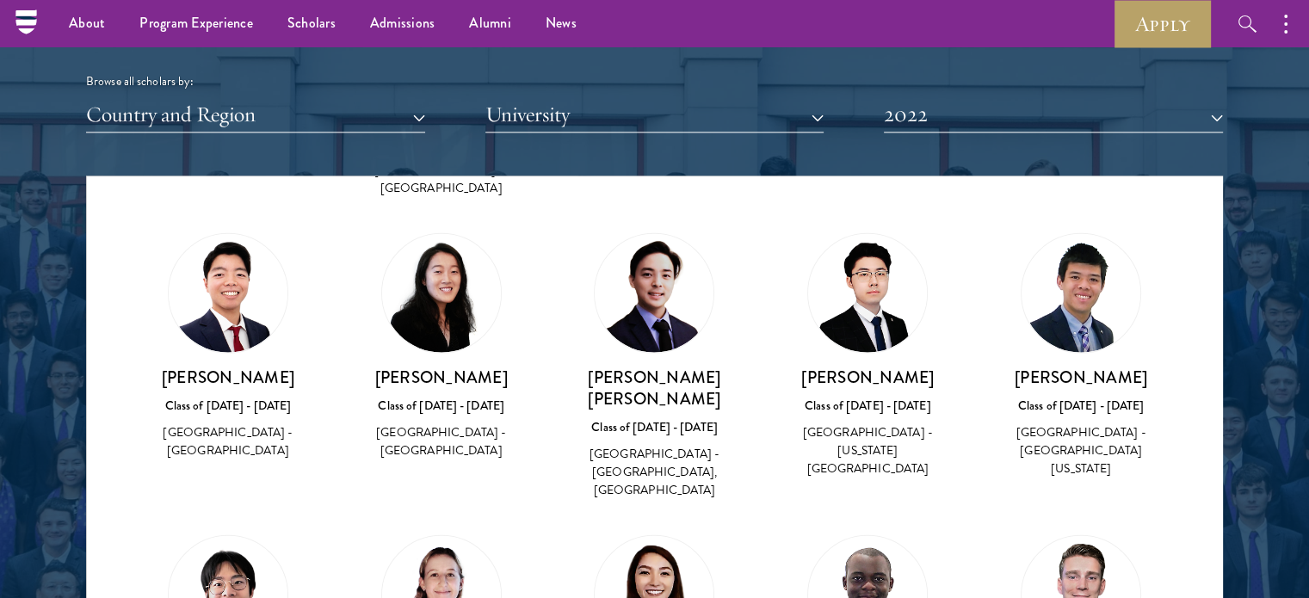
click at [823, 535] on img at bounding box center [867, 594] width 119 height 119
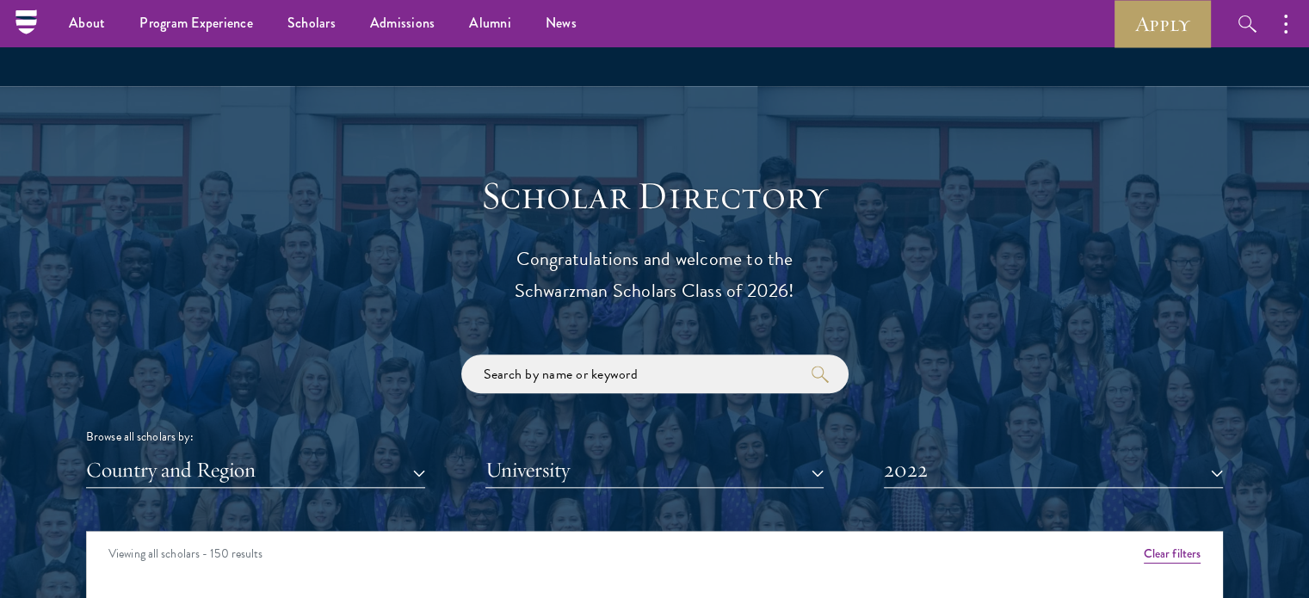
scroll to position [1762, 0]
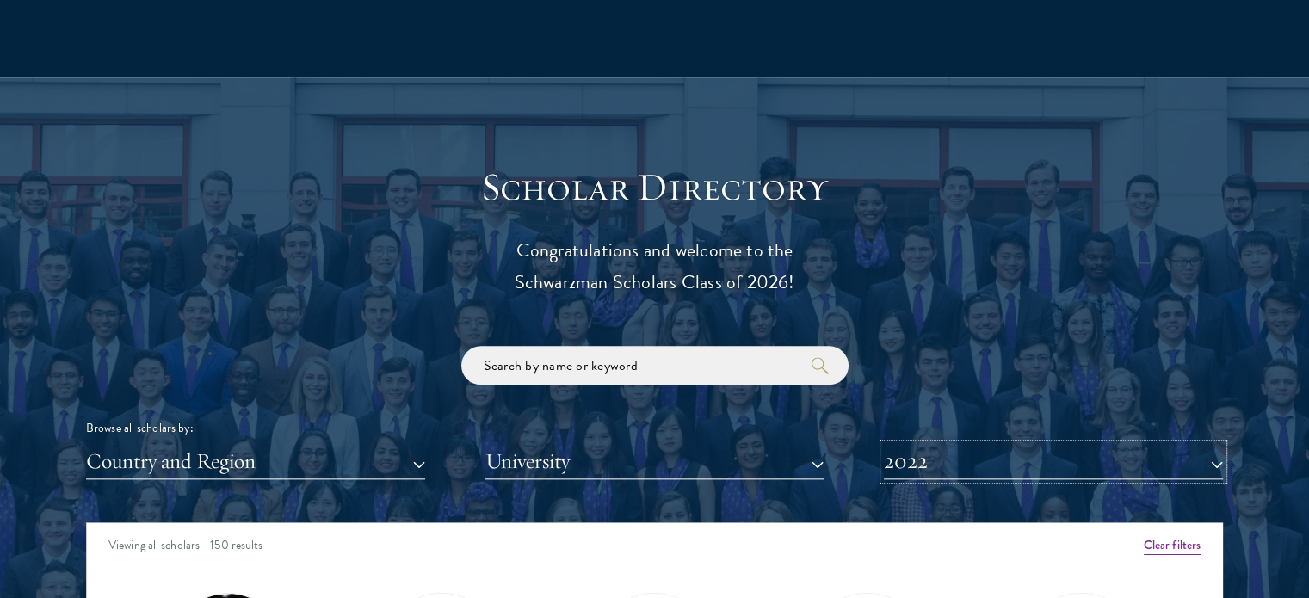
click at [1105, 465] on button "2022" at bounding box center [1053, 461] width 339 height 35
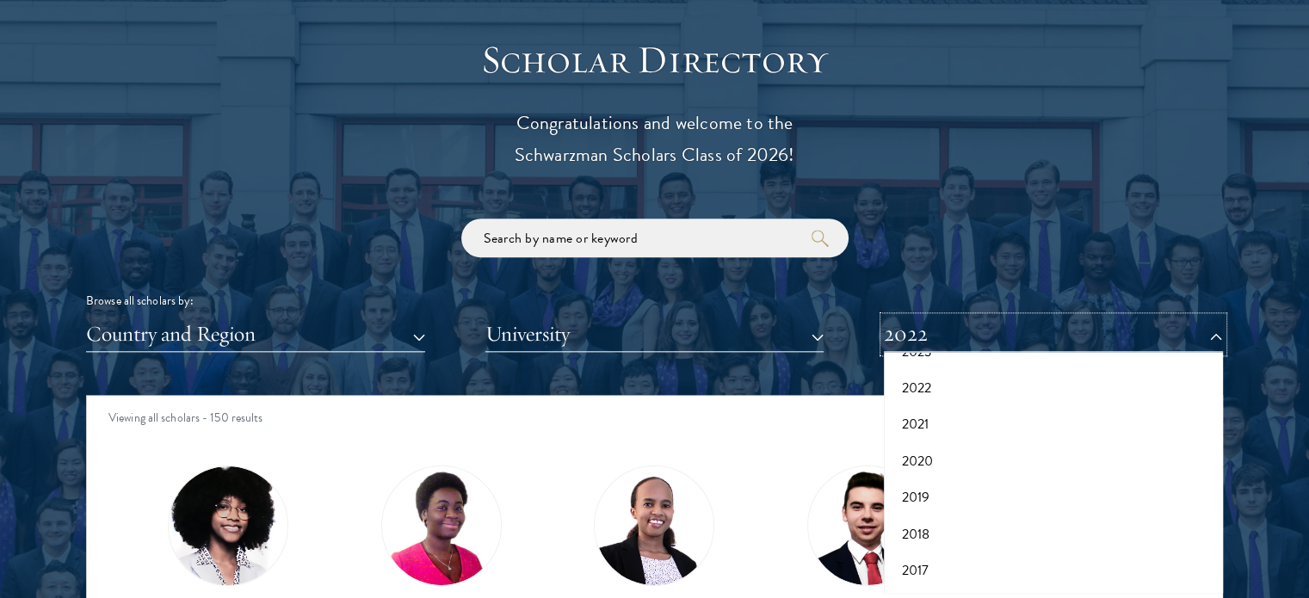
scroll to position [1901, 0]
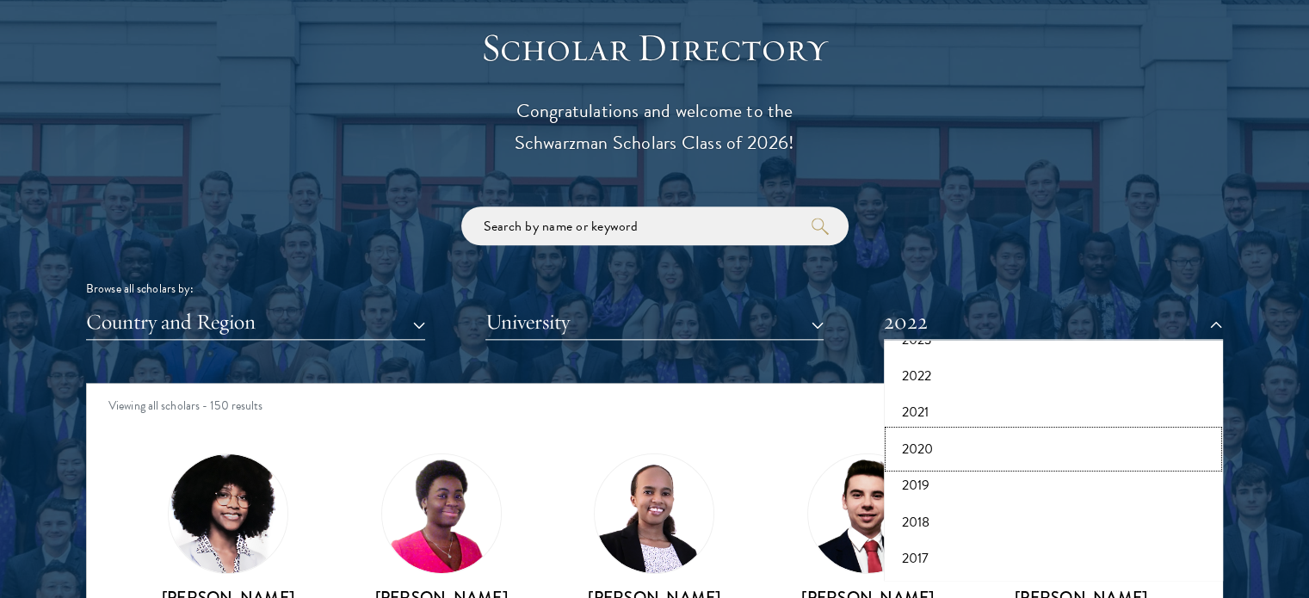
click at [1061, 440] on button "2020" at bounding box center [1053, 449] width 329 height 36
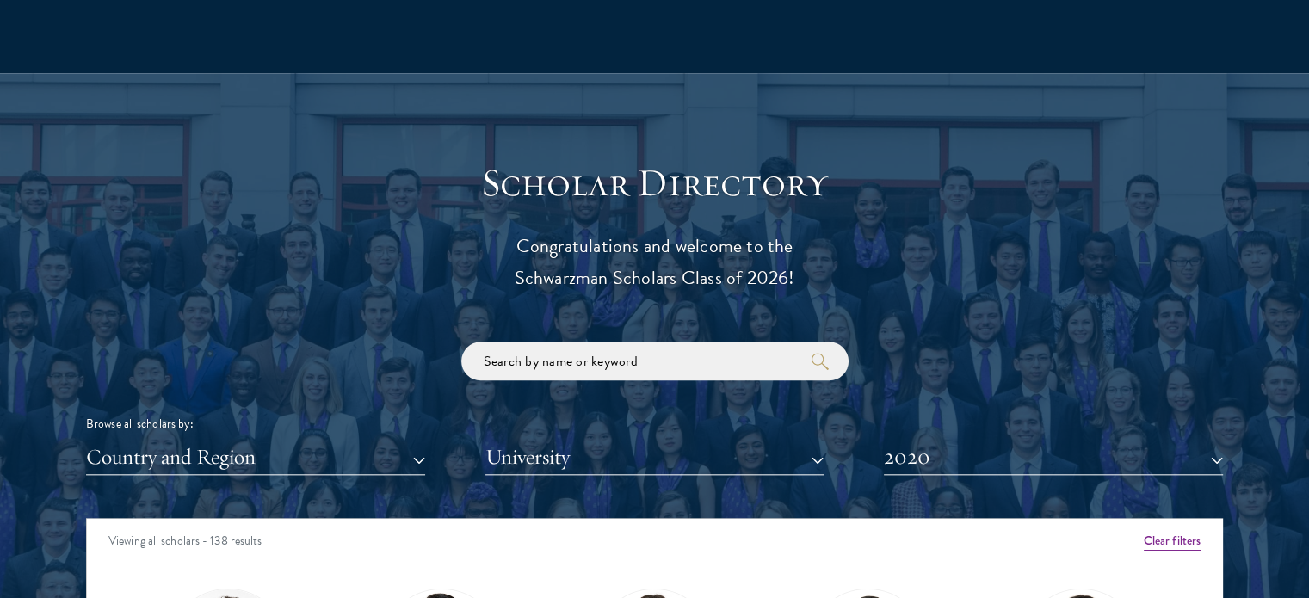
scroll to position [1858, 0]
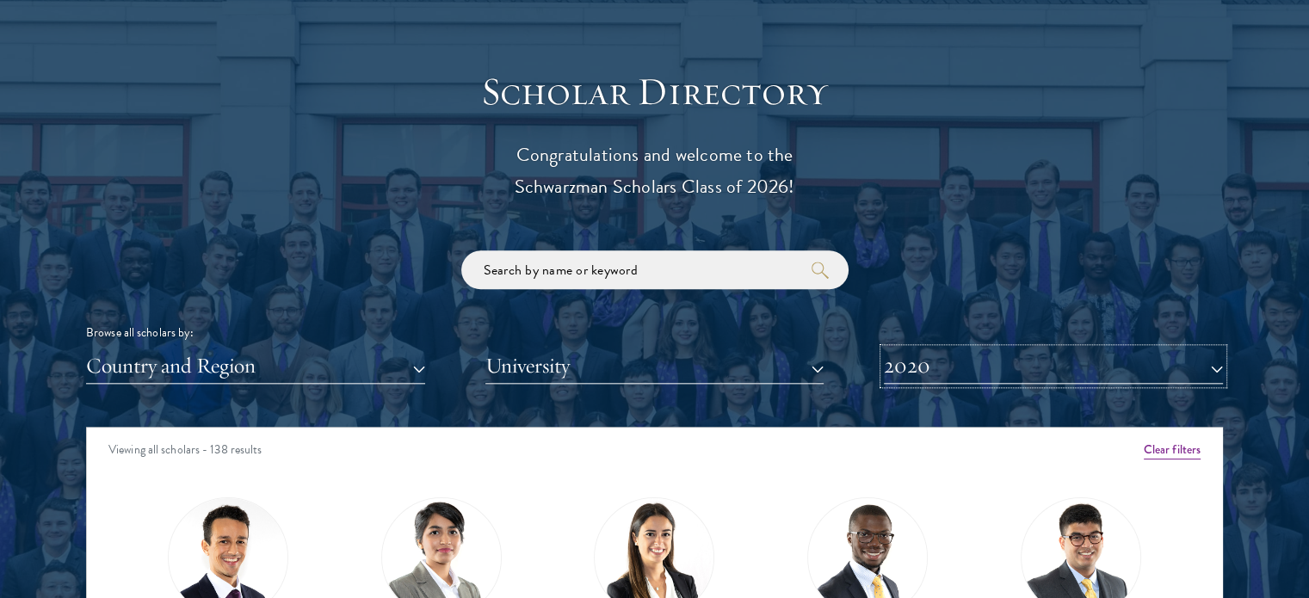
click at [1126, 372] on button "2020" at bounding box center [1053, 365] width 339 height 35
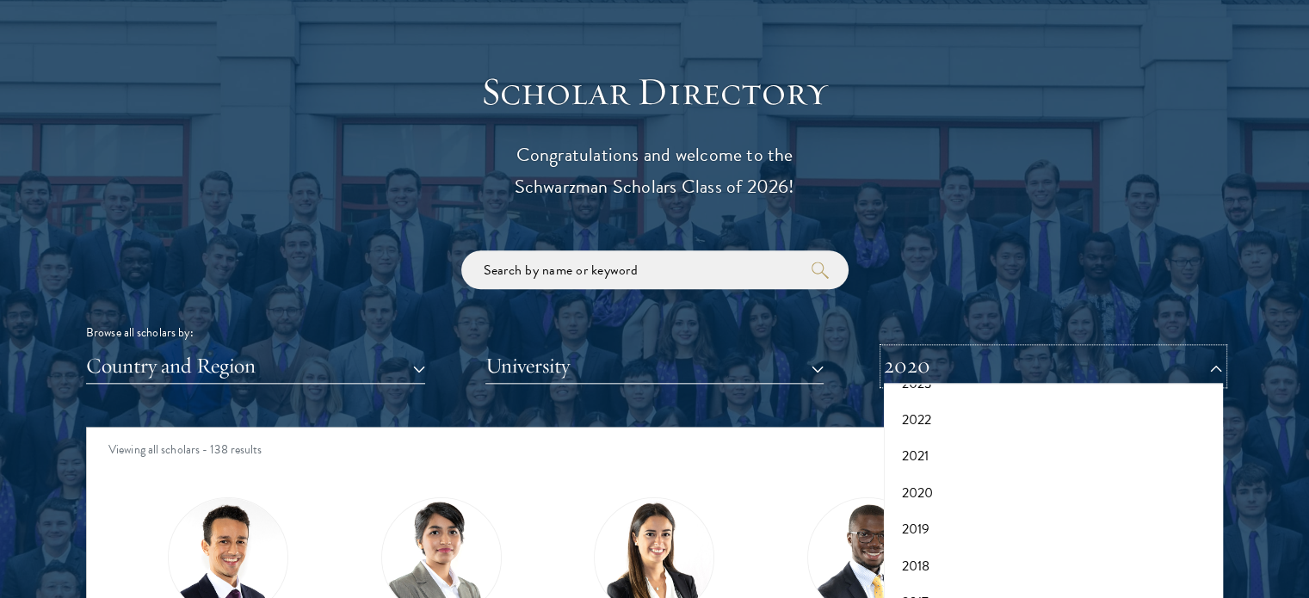
scroll to position [0, 0]
click at [1059, 456] on button "2026" at bounding box center [1053, 452] width 329 height 36
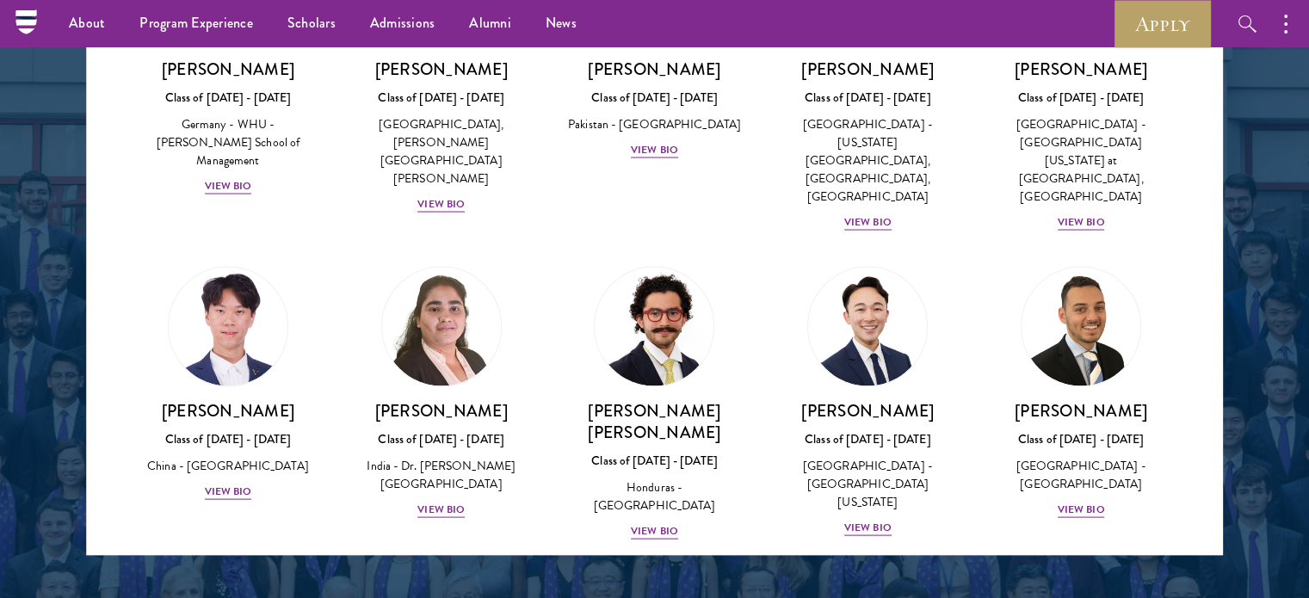
scroll to position [3495, 0]
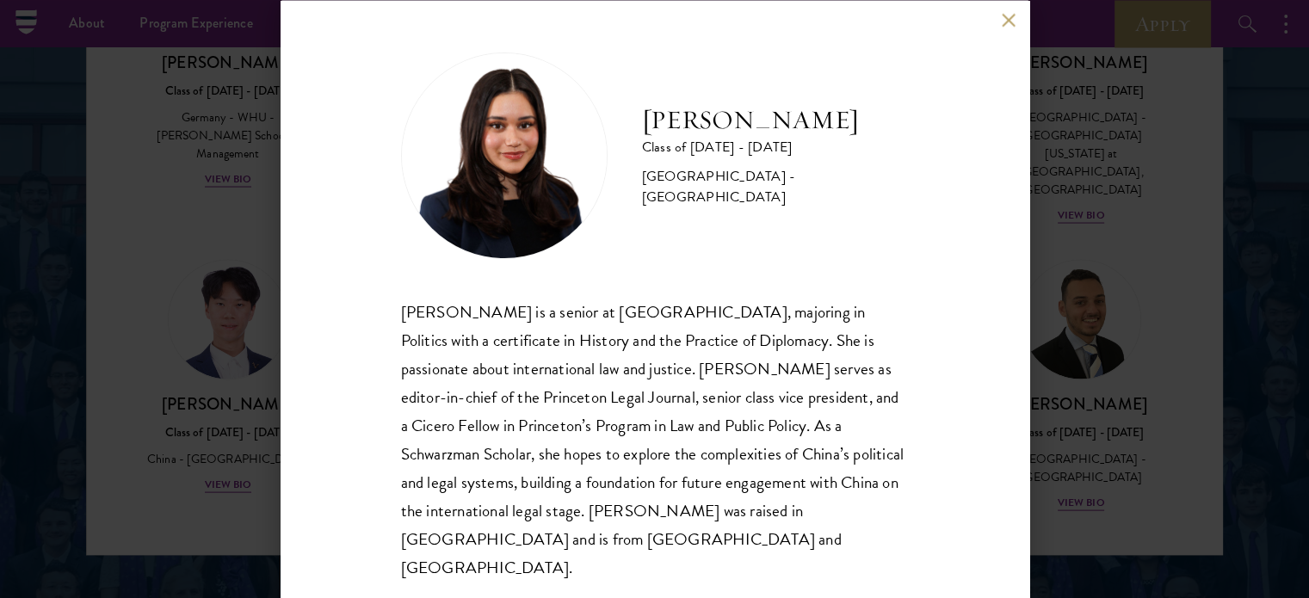
click at [1139, 453] on div "Diya Kraybill Class of 2025 - 2026 United States of America - Princeton Univers…" at bounding box center [654, 299] width 1309 height 598
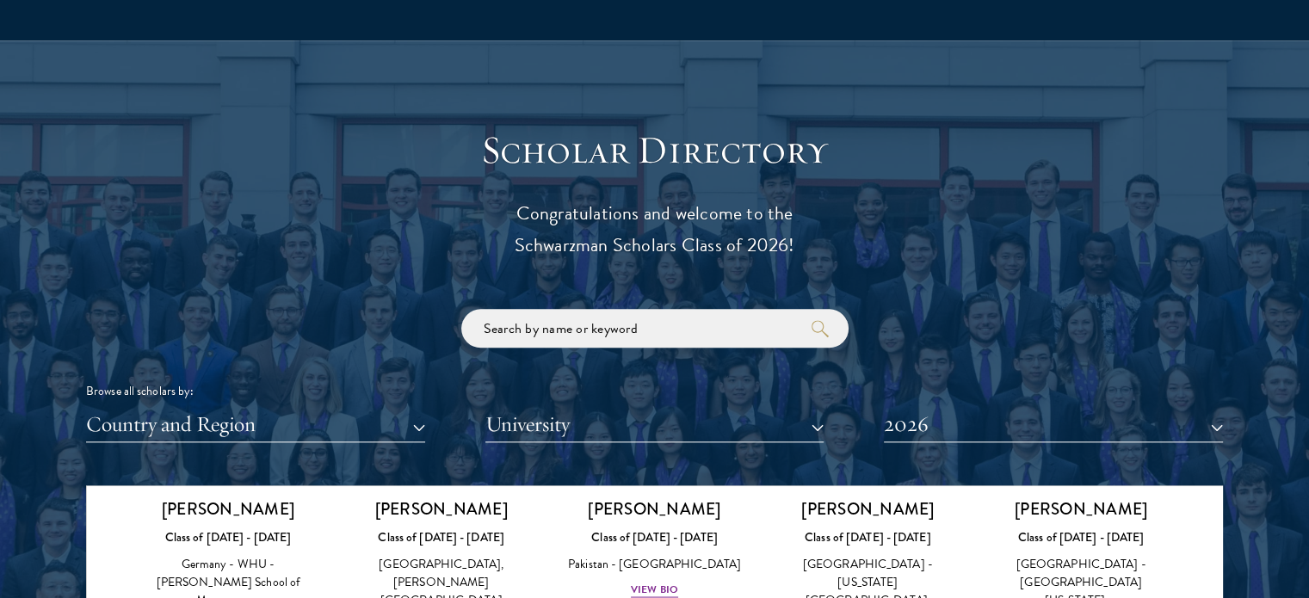
scroll to position [1817, 0]
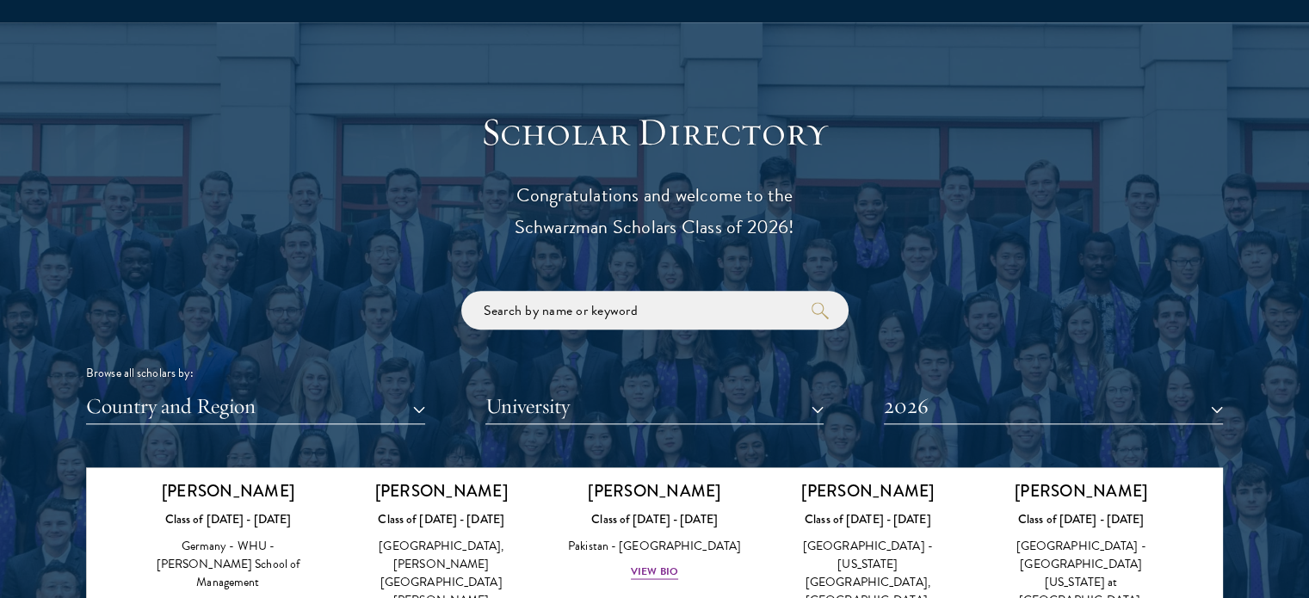
drag, startPoint x: 925, startPoint y: 415, endPoint x: 905, endPoint y: 414, distance: 19.8
